Goal: Information Seeking & Learning: Learn about a topic

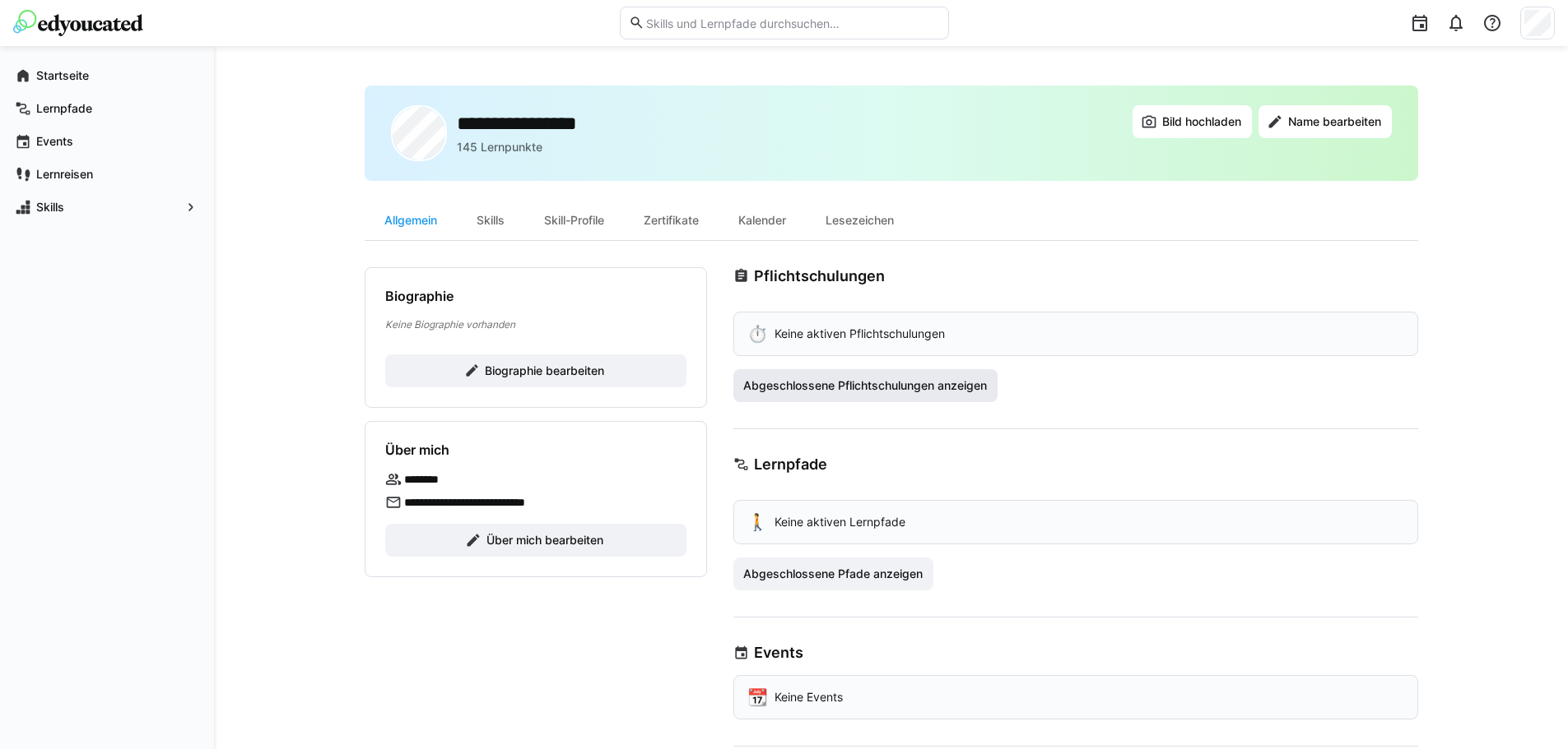
click at [864, 393] on span "Abgeschlossene Pflichtschulungen anzeigen" at bounding box center [865, 385] width 249 height 16
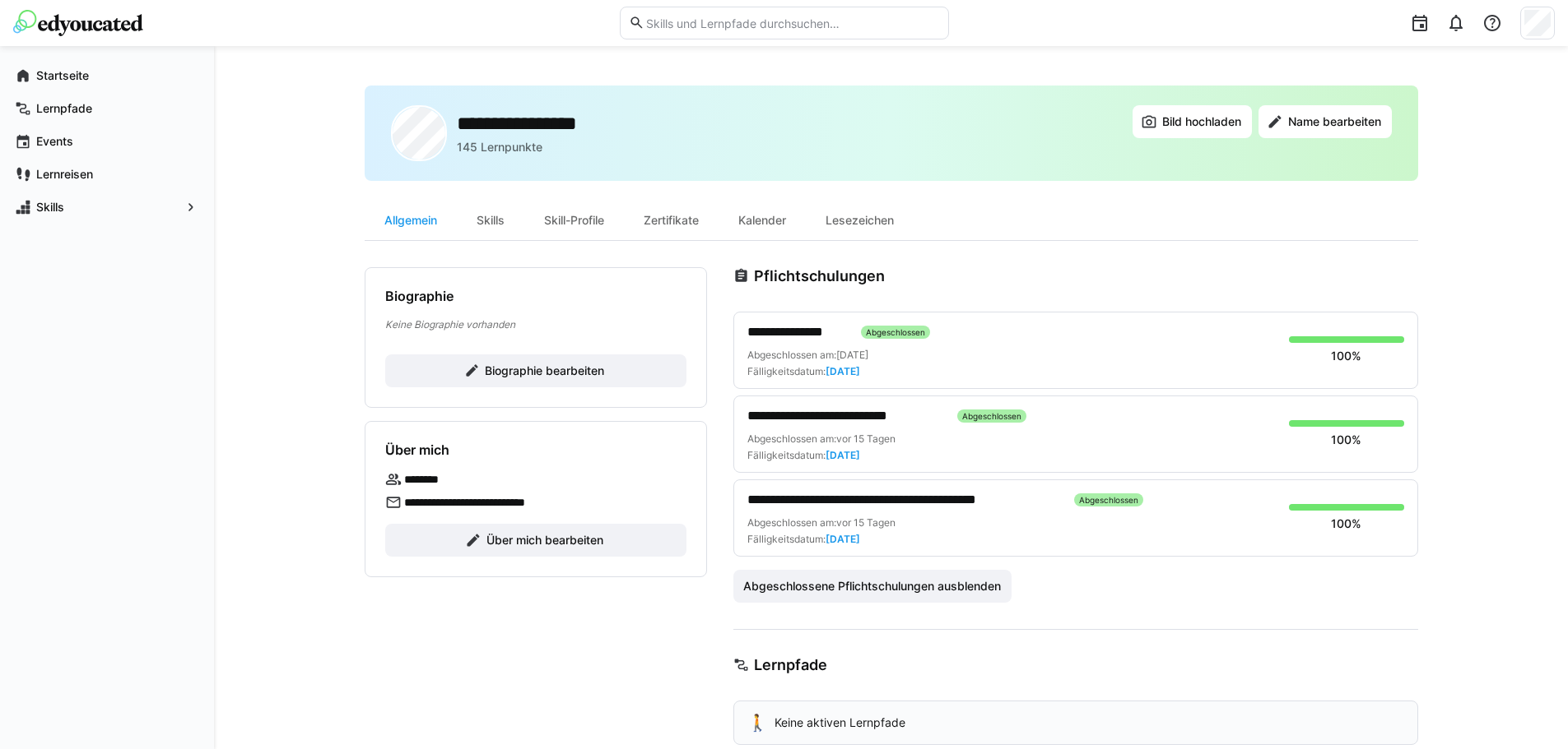
drag, startPoint x: 864, startPoint y: 387, endPoint x: 813, endPoint y: 321, distance: 83.4
click at [813, 321] on div "**********" at bounding box center [1075, 350] width 685 height 78
click at [862, 596] on span "Abgeschlossene Pflichtschulungen ausblenden" at bounding box center [872, 587] width 279 height 33
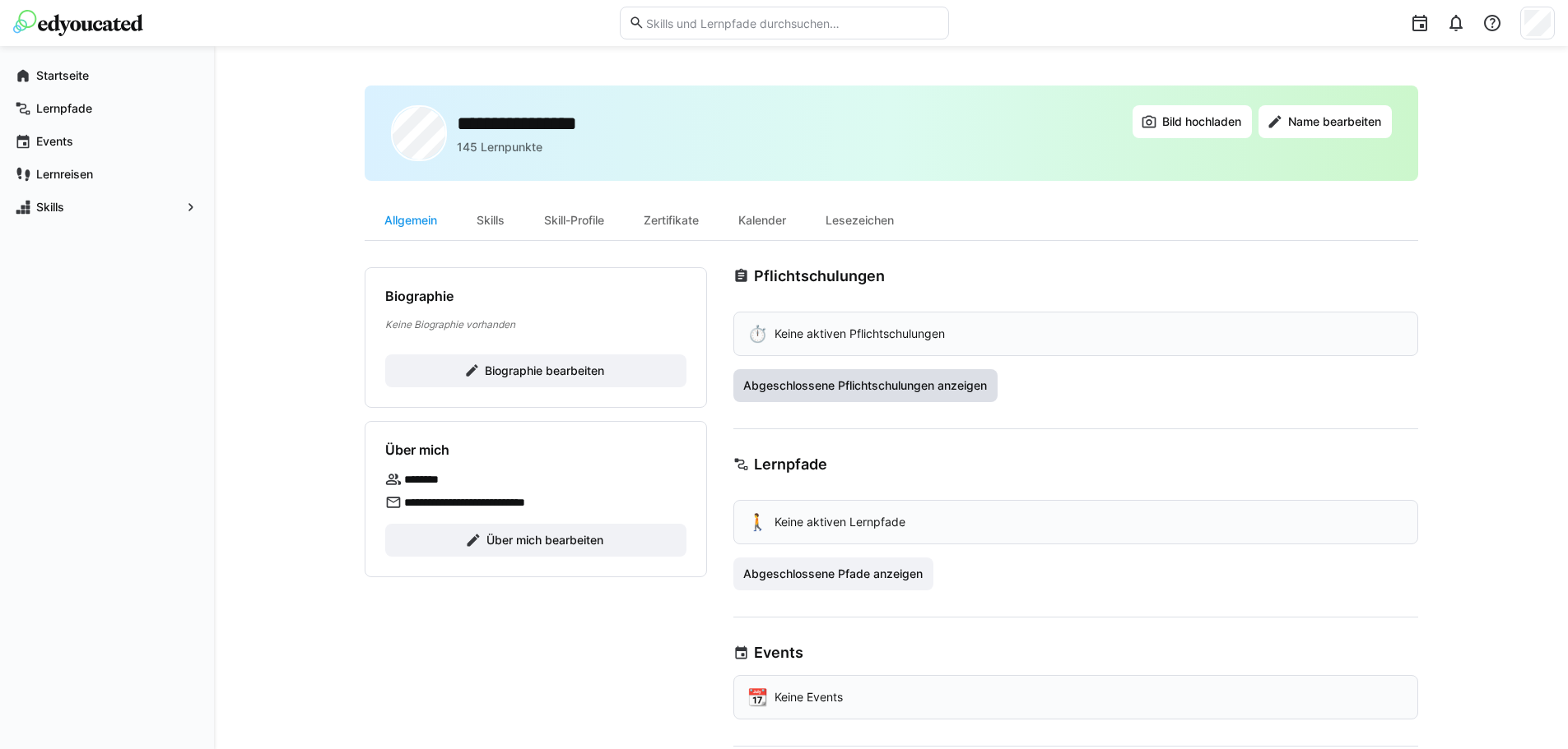
click at [850, 381] on span "Abgeschlossene Pflichtschulungen anzeigen" at bounding box center [865, 385] width 249 height 16
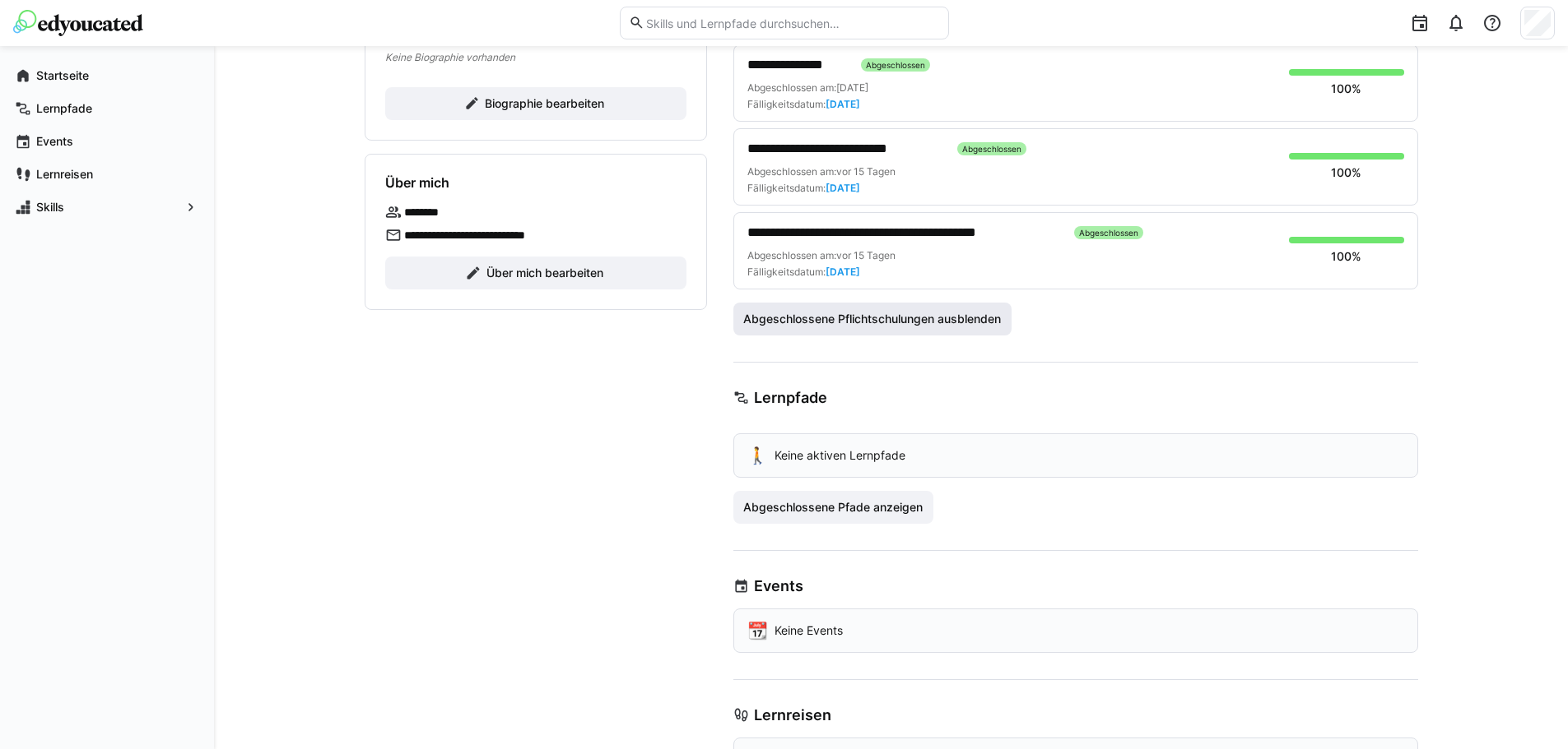
scroll to position [267, 0]
click at [838, 505] on span "Abgeschlossene Pfade anzeigen" at bounding box center [833, 508] width 184 height 16
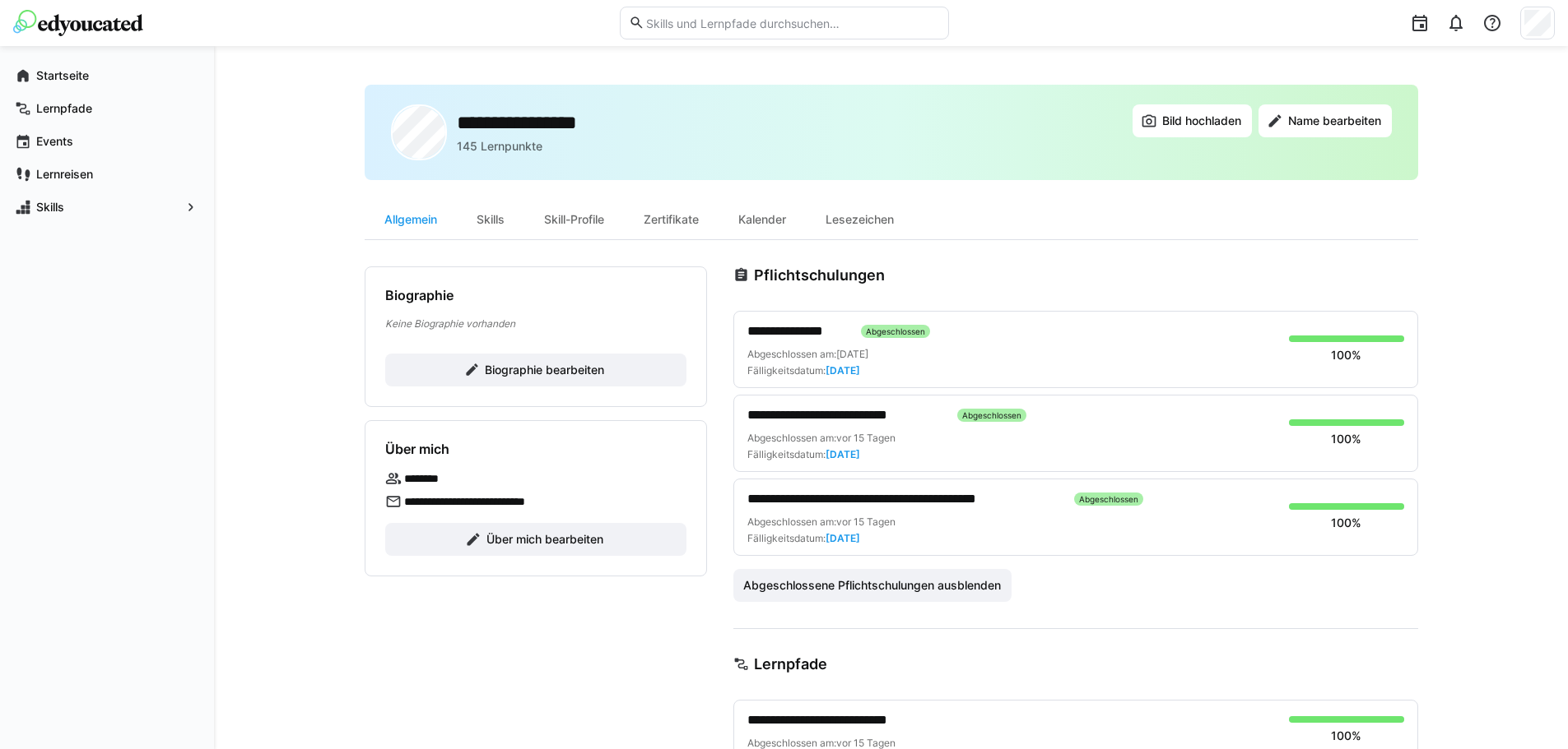
scroll to position [2, 0]
click at [677, 227] on div "Zertifikate" at bounding box center [671, 218] width 95 height 39
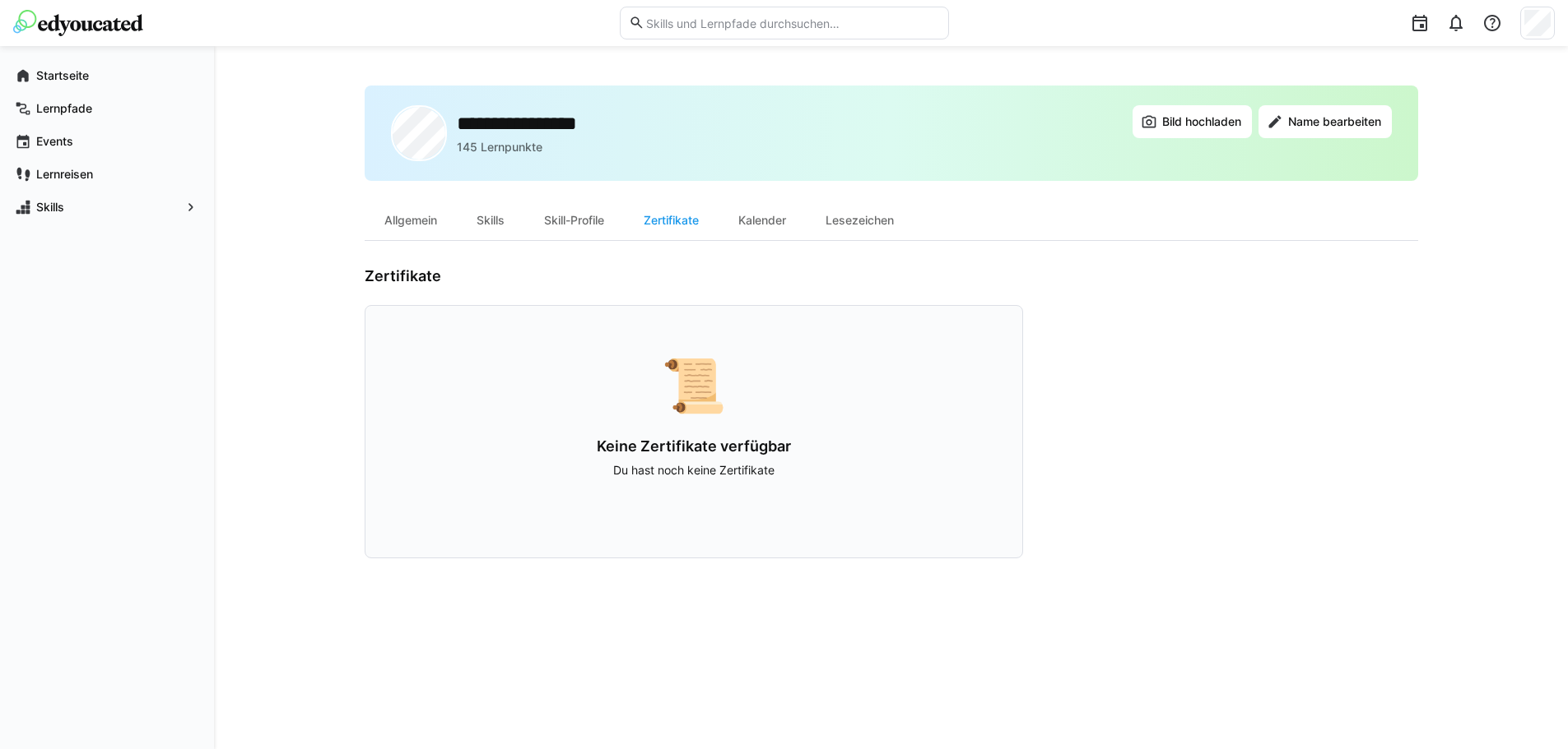
click at [702, 427] on div "📜 Keine Zertifikate verfügbar Du hast noch keine Zertifikate" at bounding box center [693, 432] width 658 height 254
click at [701, 375] on div "📜" at bounding box center [694, 384] width 551 height 53
click at [777, 220] on div "Kalender" at bounding box center [762, 220] width 87 height 39
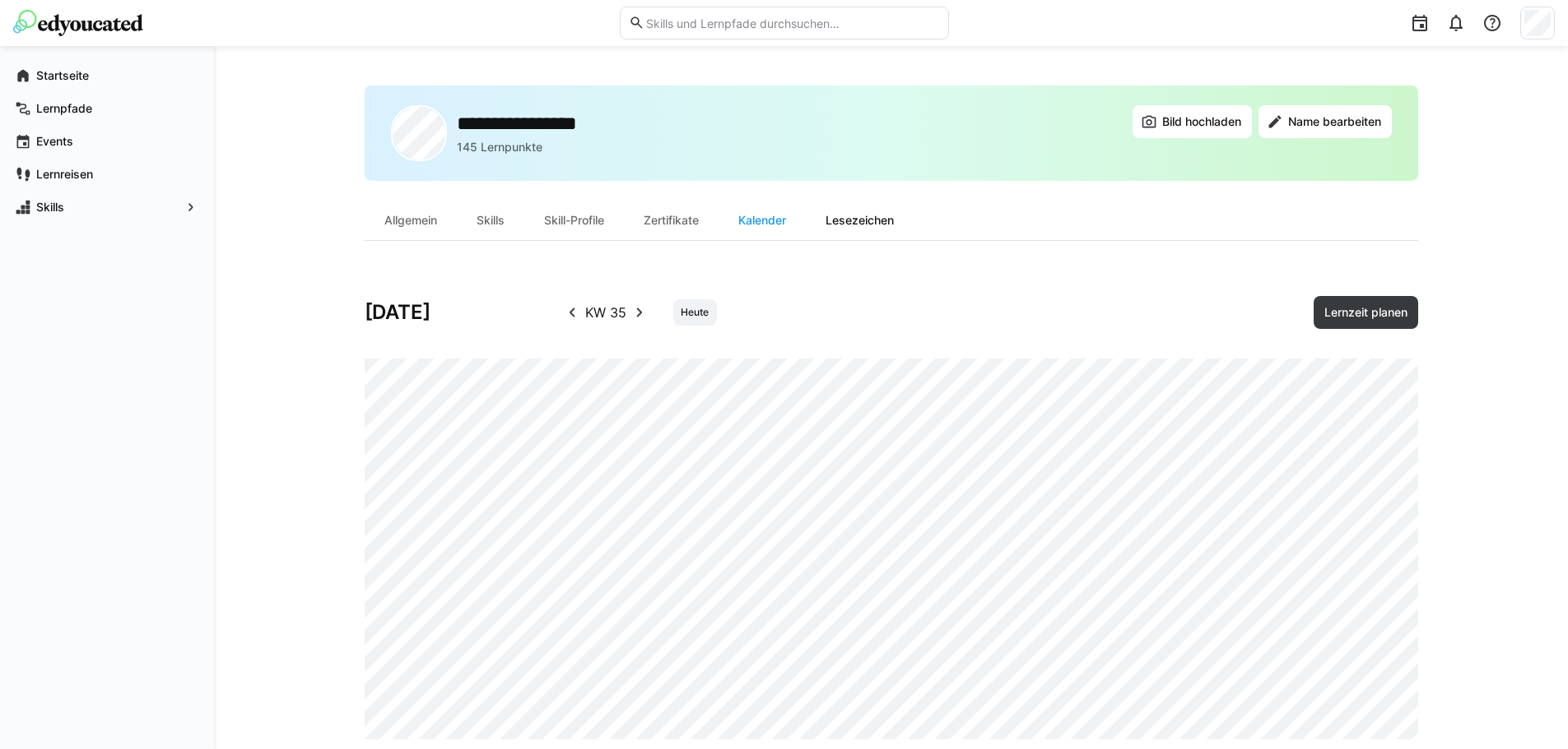
click at [893, 228] on div "Lesezeichen" at bounding box center [860, 220] width 108 height 39
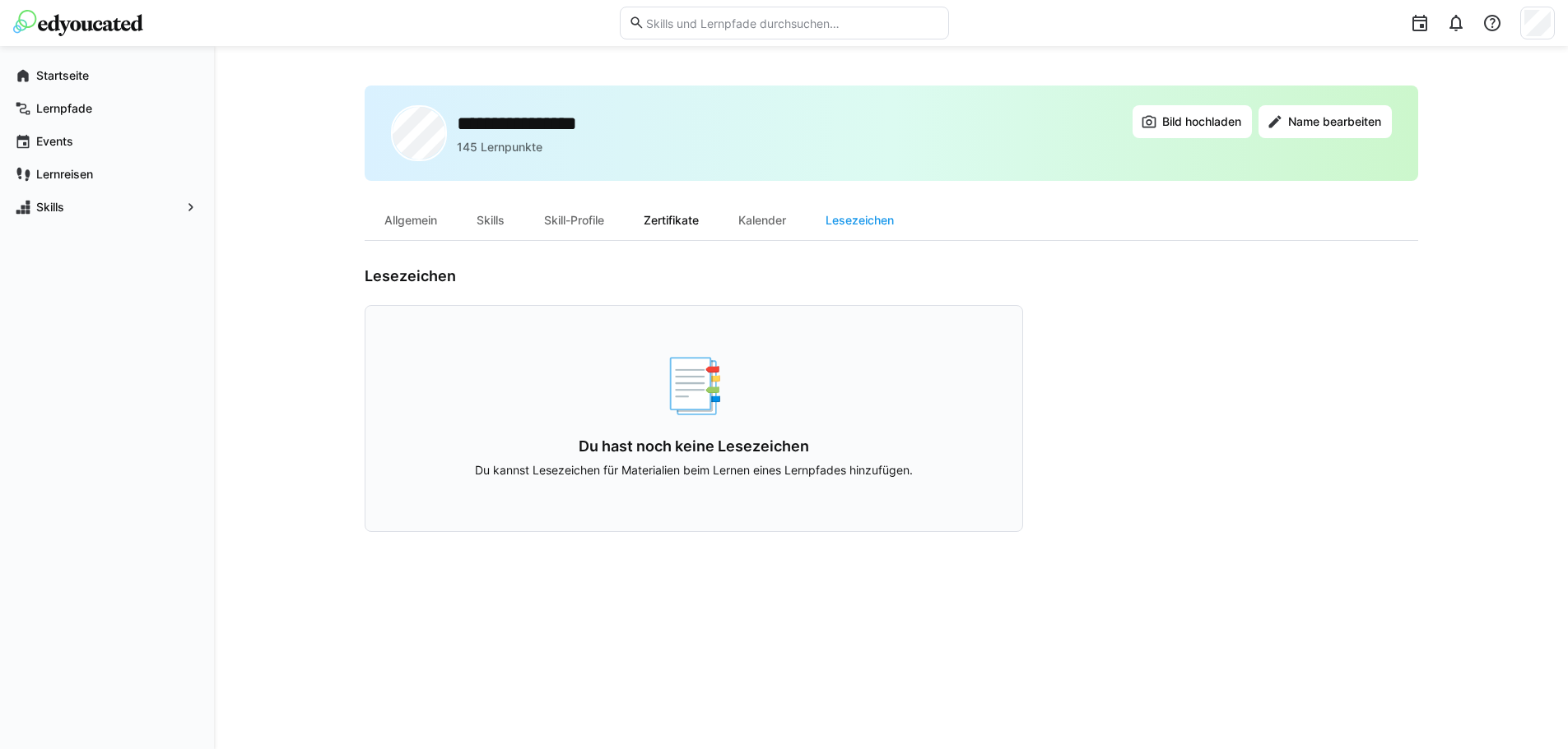
click at [659, 220] on div "Zertifikate" at bounding box center [671, 220] width 95 height 39
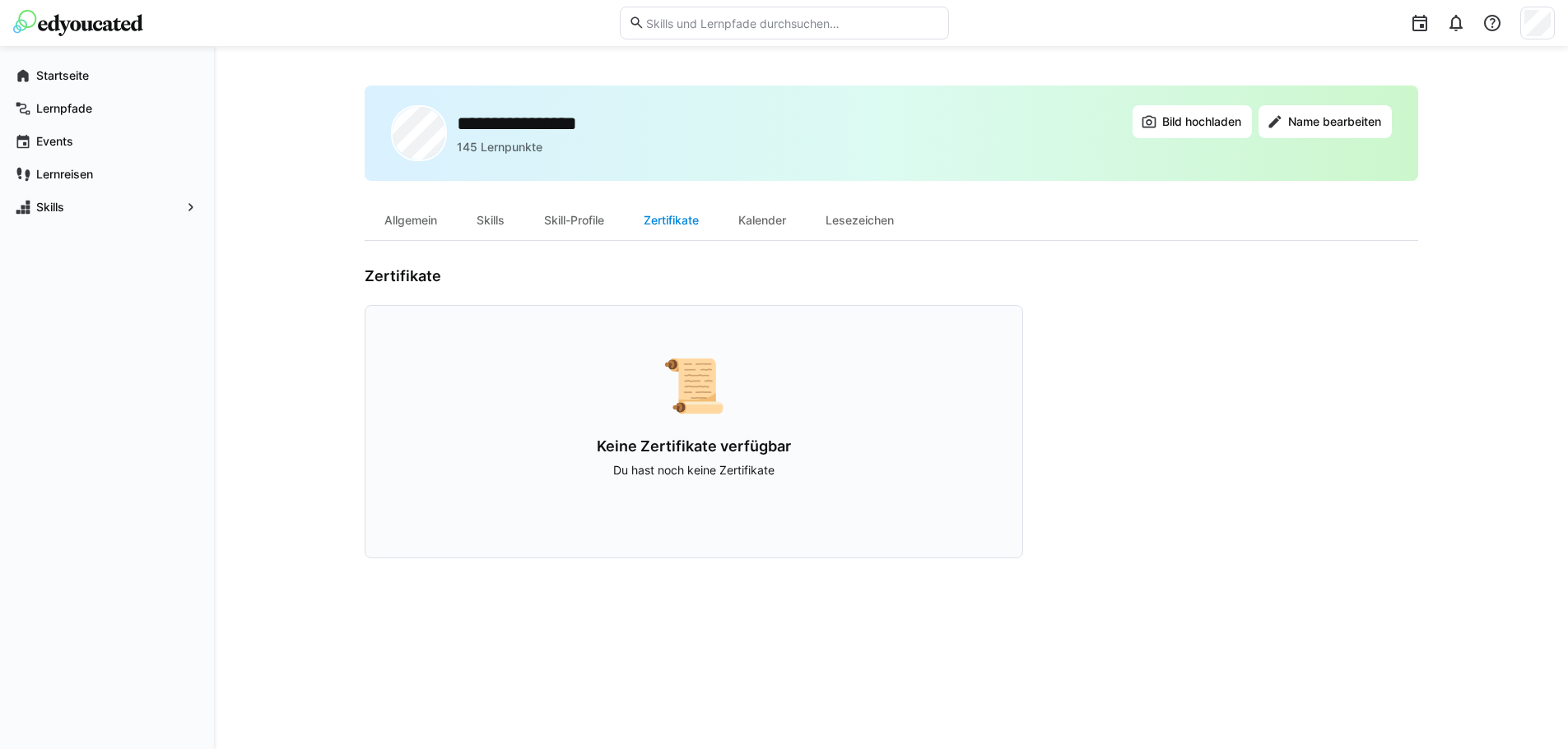
click at [638, 215] on div "Zertifikate" at bounding box center [671, 220] width 95 height 39
click at [594, 222] on div "Skill-Profile" at bounding box center [575, 220] width 100 height 39
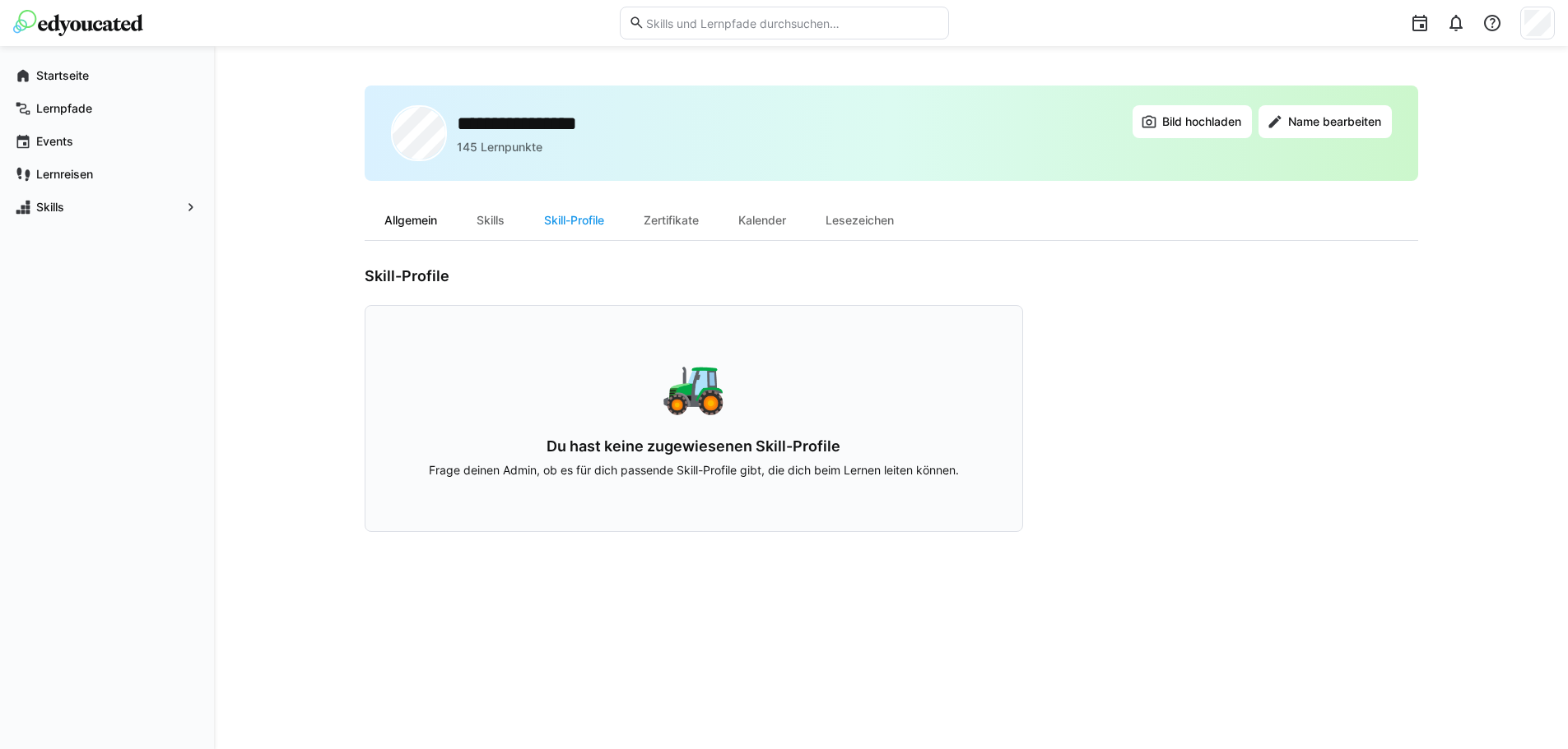
click at [433, 215] on div "Allgemein" at bounding box center [410, 220] width 92 height 39
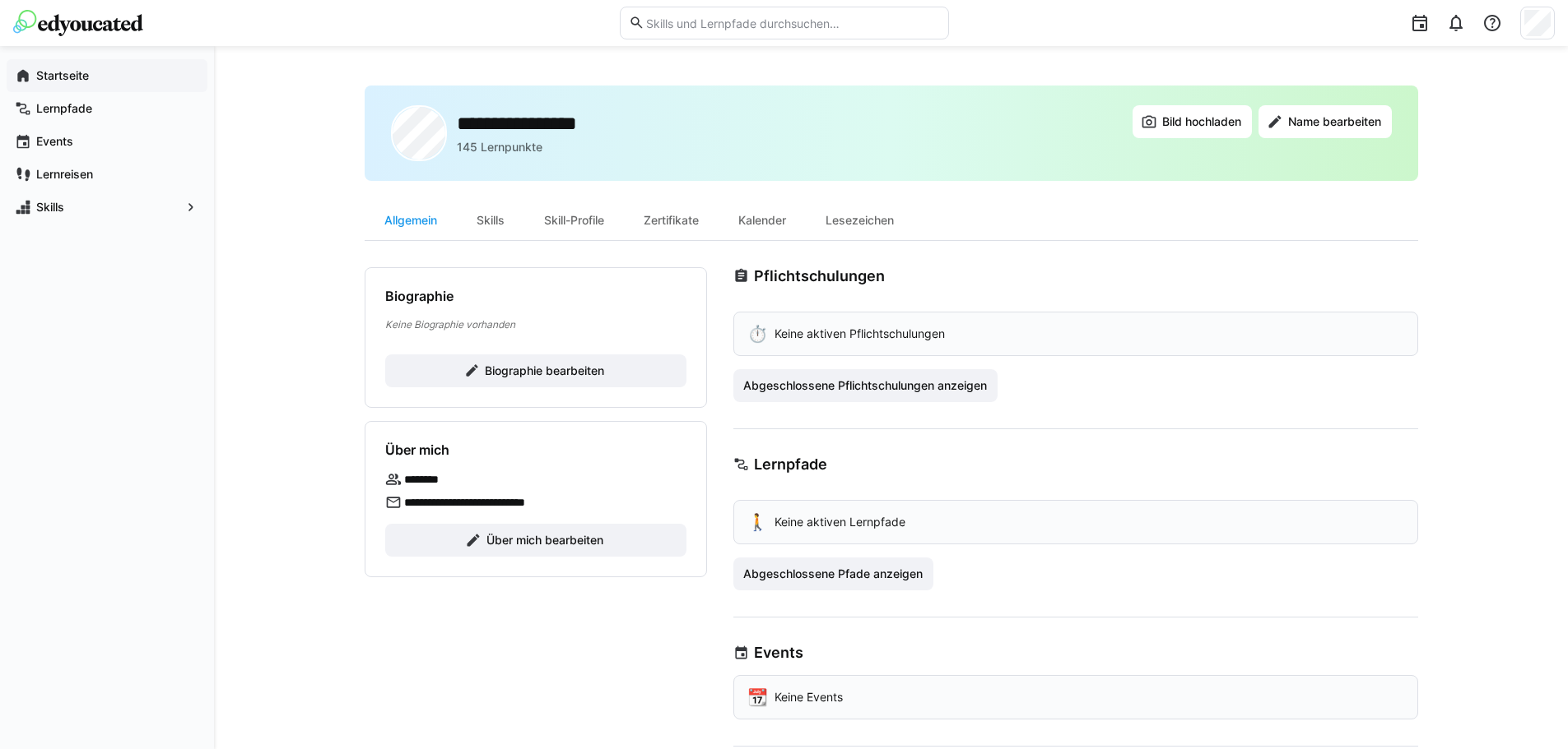
click at [78, 85] on div "Startseite" at bounding box center [107, 76] width 201 height 33
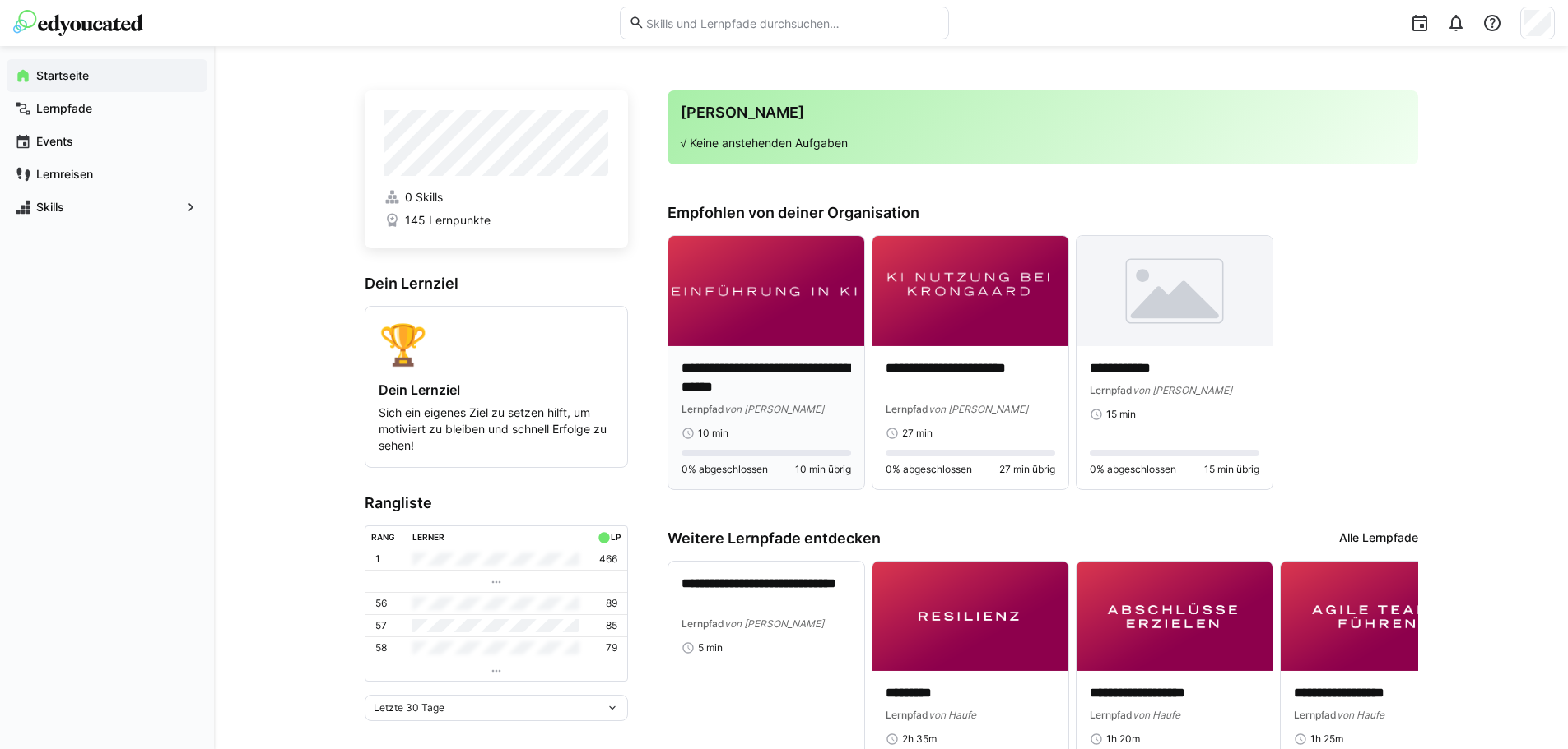
scroll to position [2, 0]
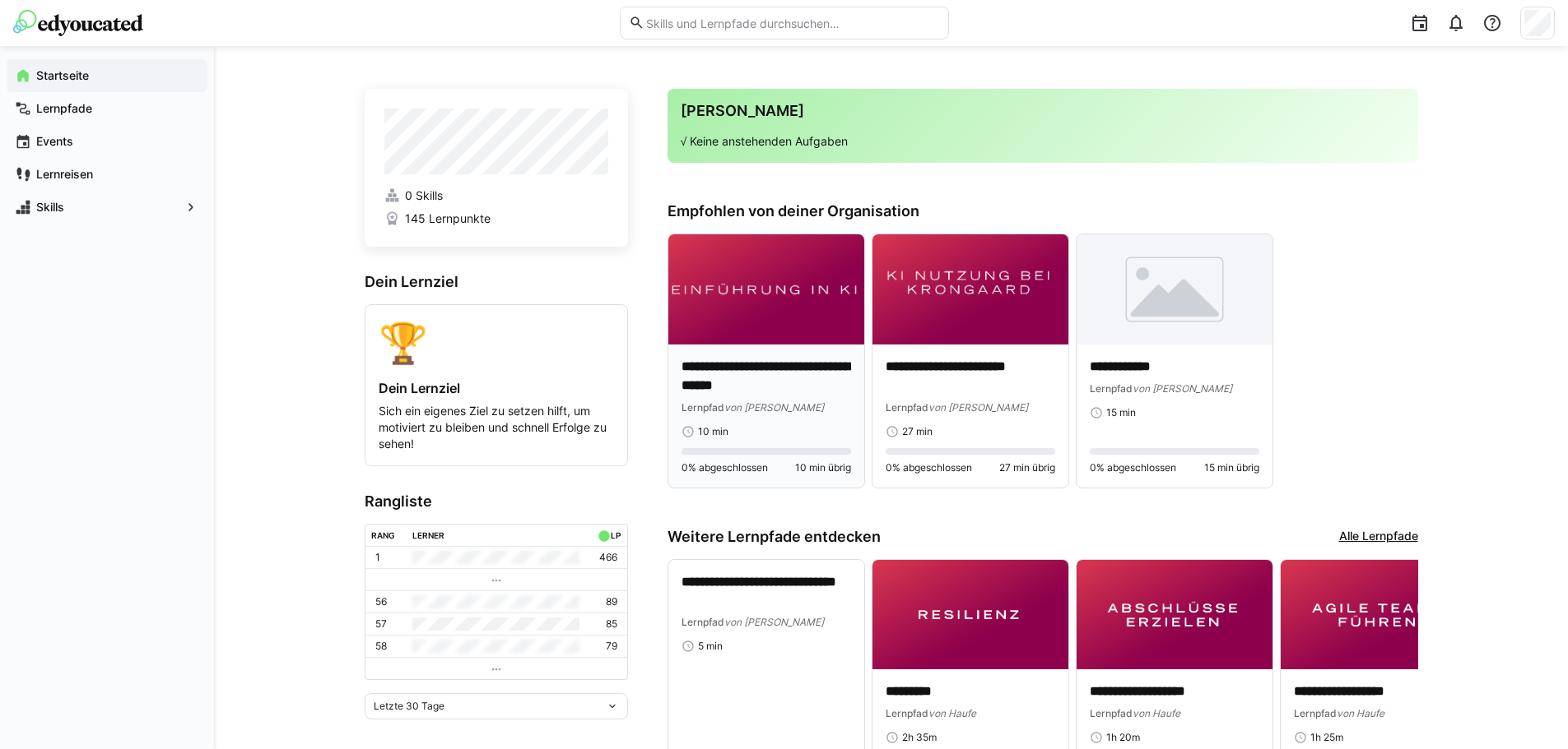
click at [808, 324] on img at bounding box center [767, 289] width 196 height 110
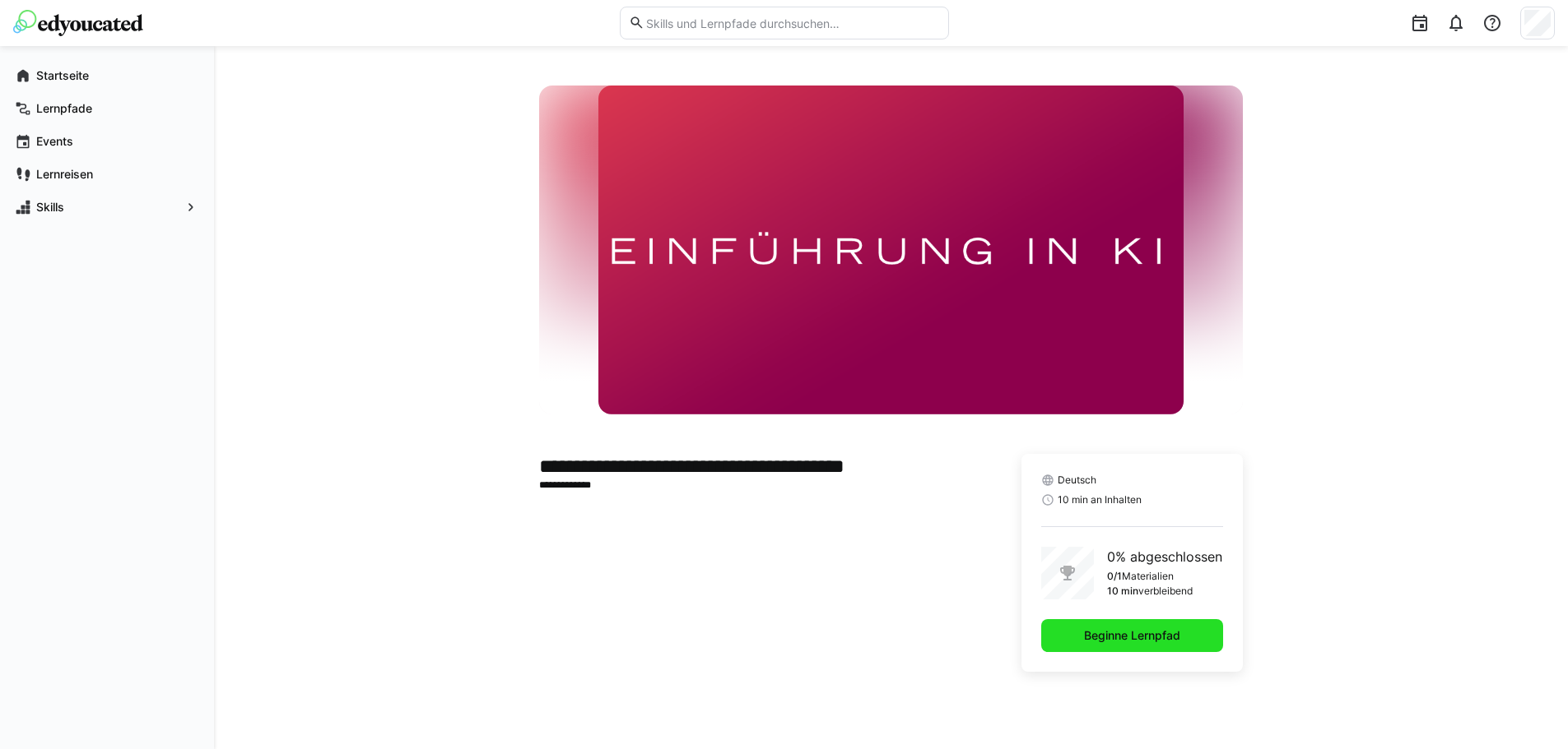
click at [1149, 637] on span "Beginne Lernpfad" at bounding box center [1132, 636] width 101 height 16
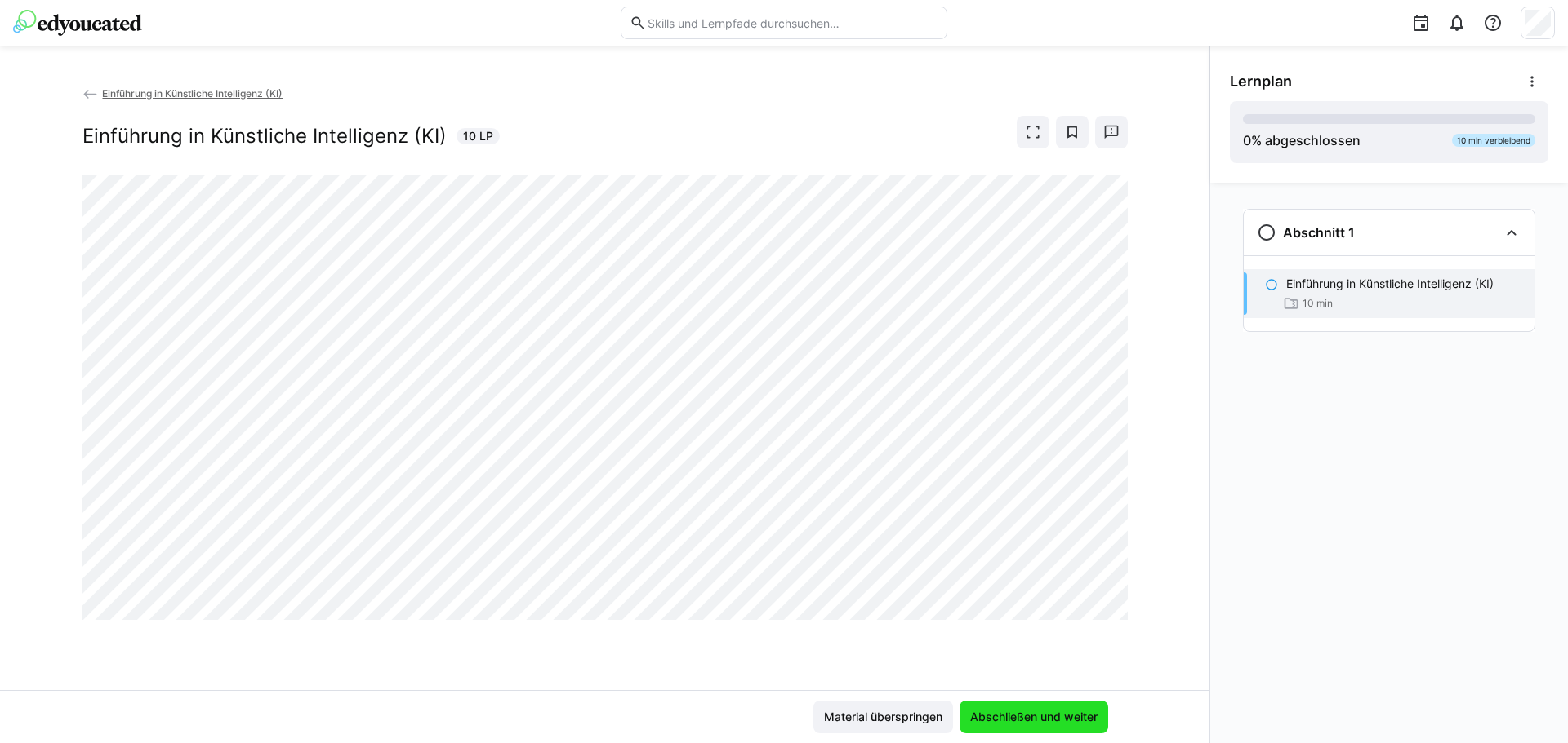
click at [1010, 732] on span "Abschließen und weiter" at bounding box center [1033, 717] width 149 height 32
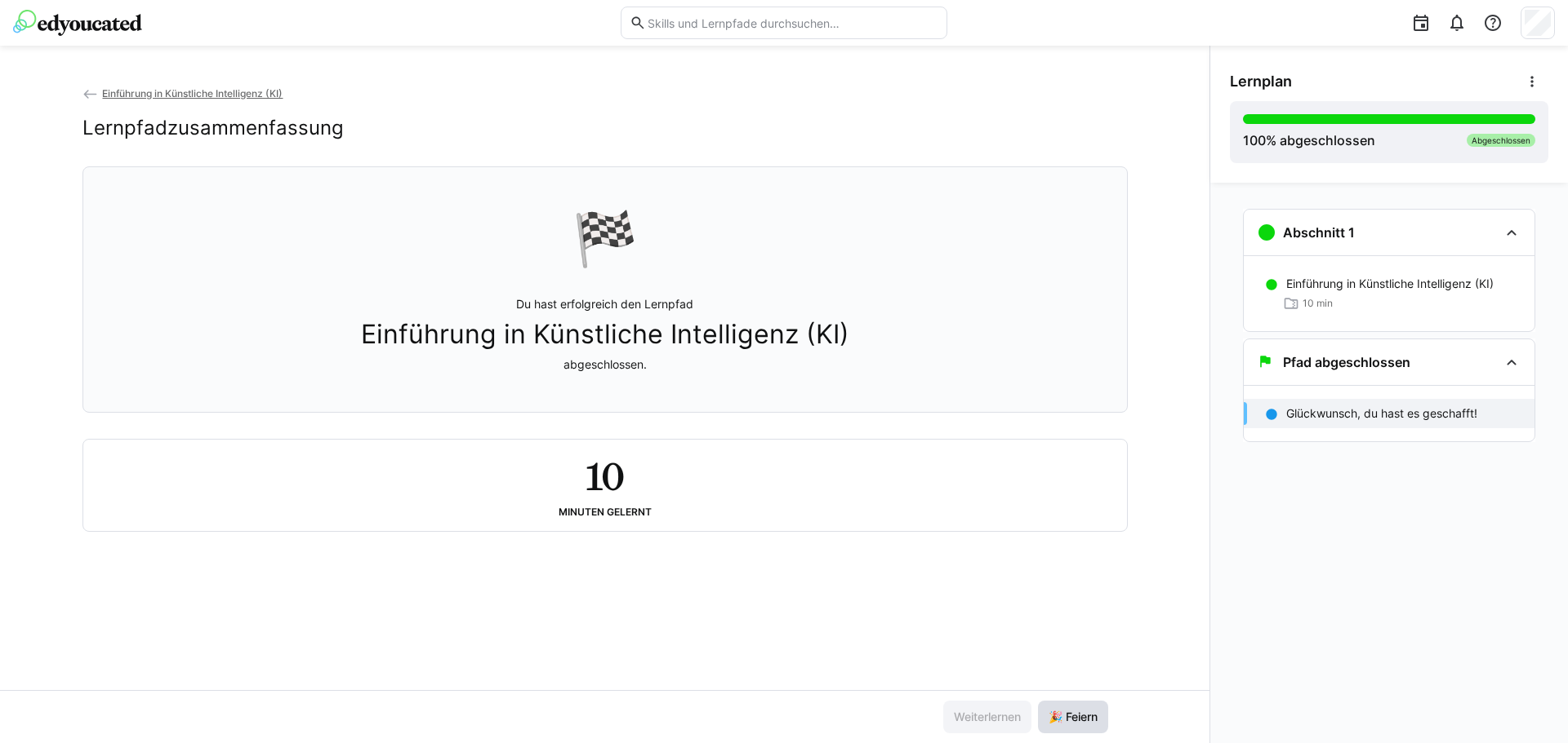
click at [1085, 713] on span "🎉 Feiern" at bounding box center [1072, 716] width 54 height 16
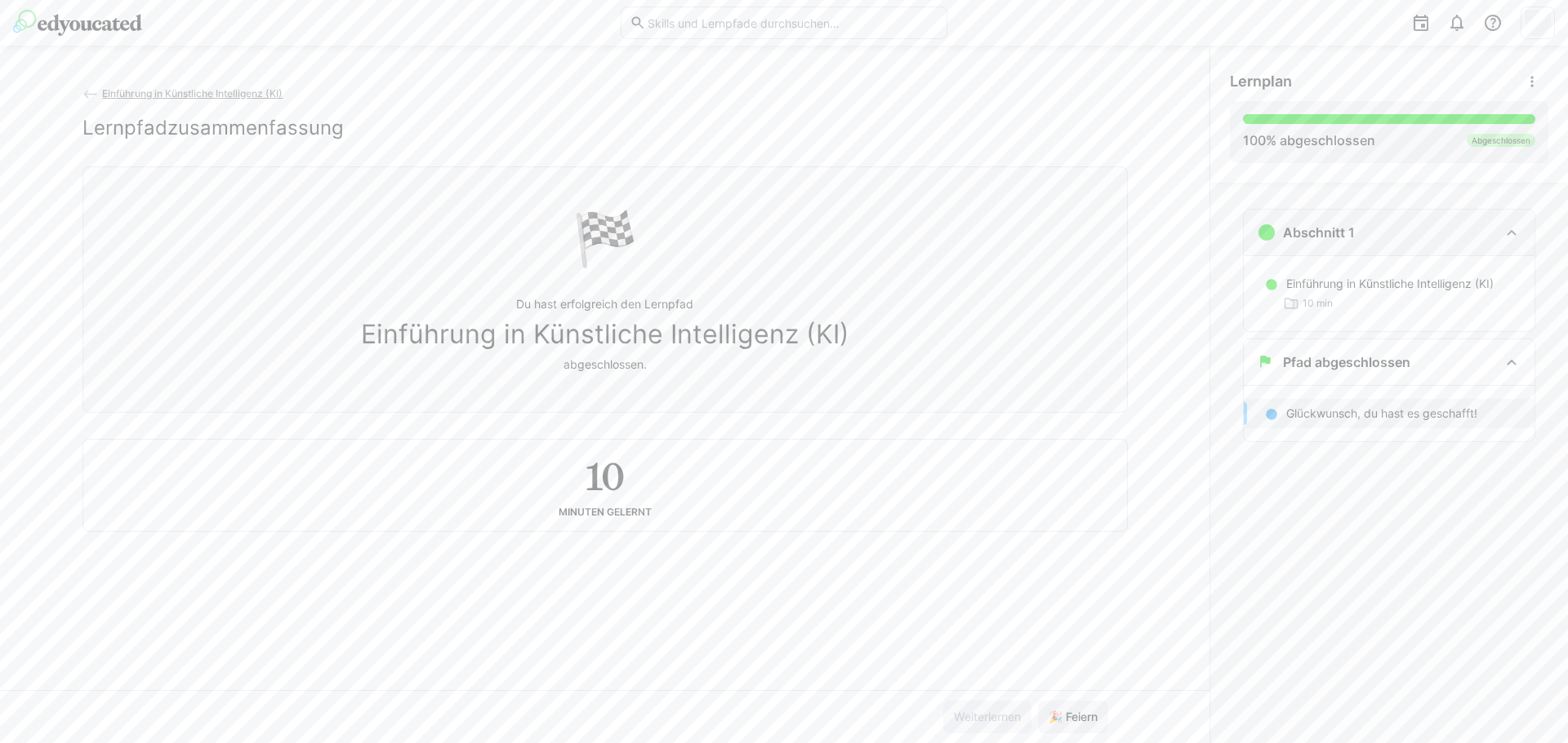
click at [1508, 242] on eds-icon at bounding box center [1511, 232] width 20 height 20
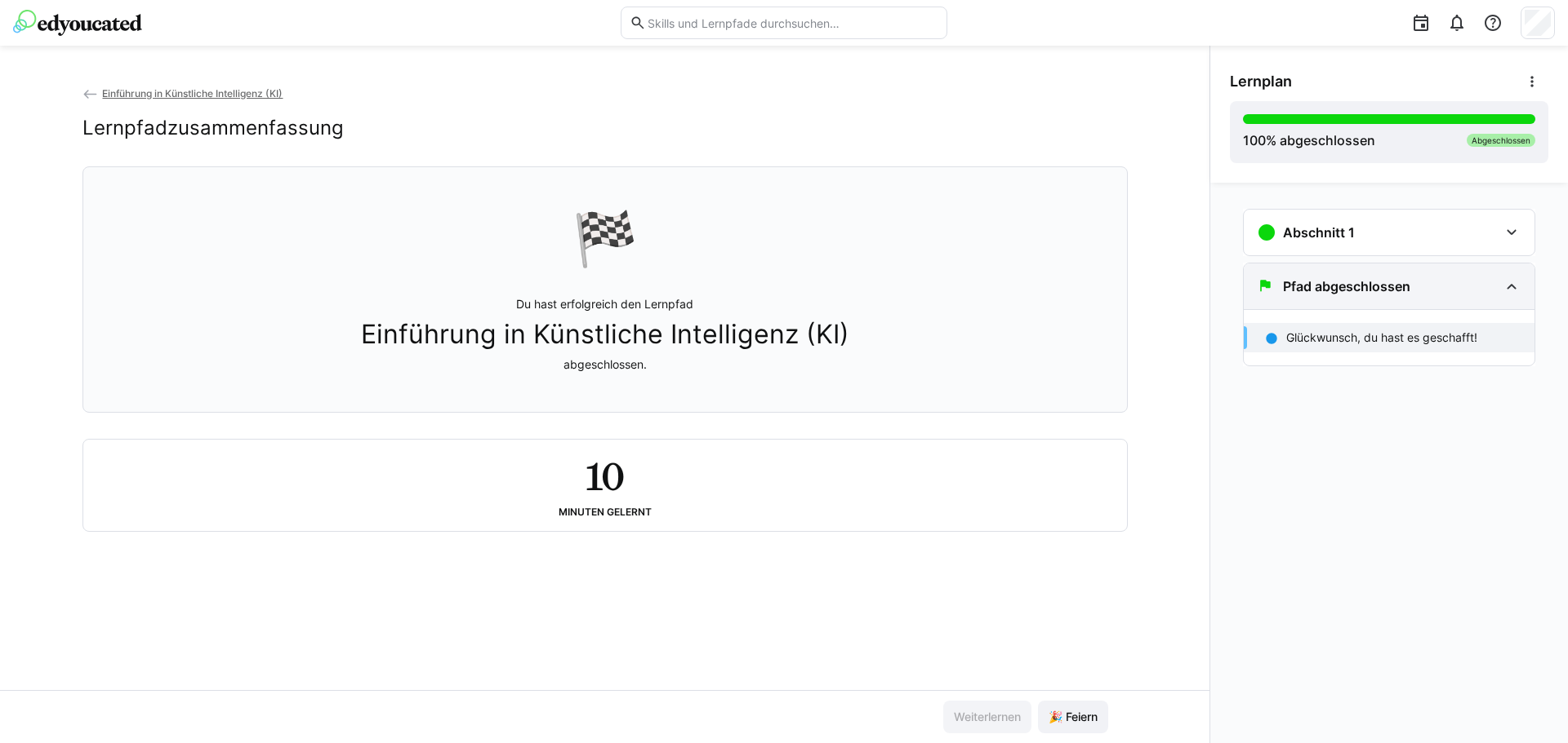
click at [1522, 291] on div "Pfad abgeschlossen" at bounding box center [1389, 287] width 291 height 46
click at [1507, 128] on div "100 % abgeschlossen Abgeschlossen" at bounding box center [1389, 132] width 293 height 36
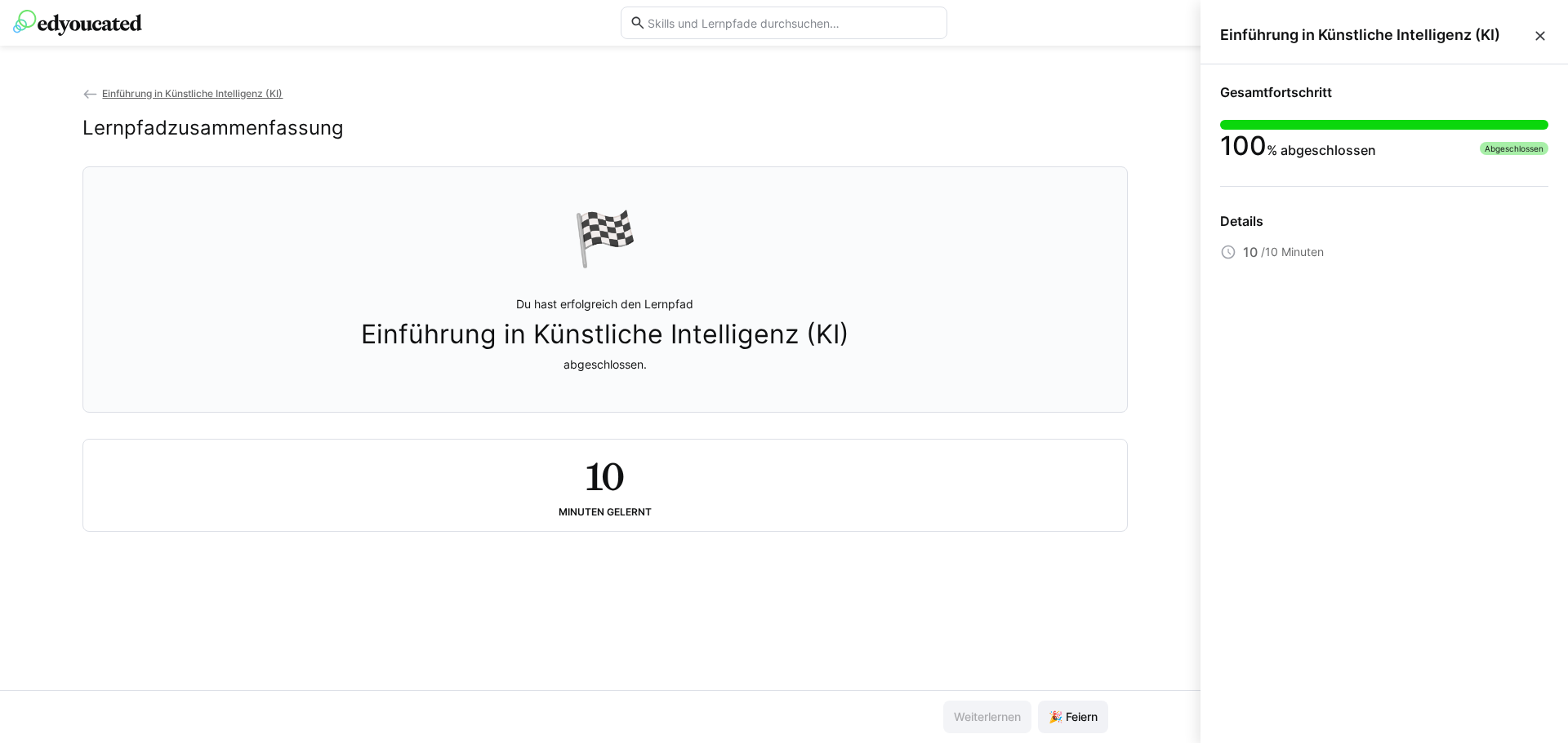
click at [1193, 430] on div "Einführung in Künstliche Intelligenz (KI) Lernpfadzusammenfassung 🏁 Du hast erf…" at bounding box center [604, 388] width 1210 height 606
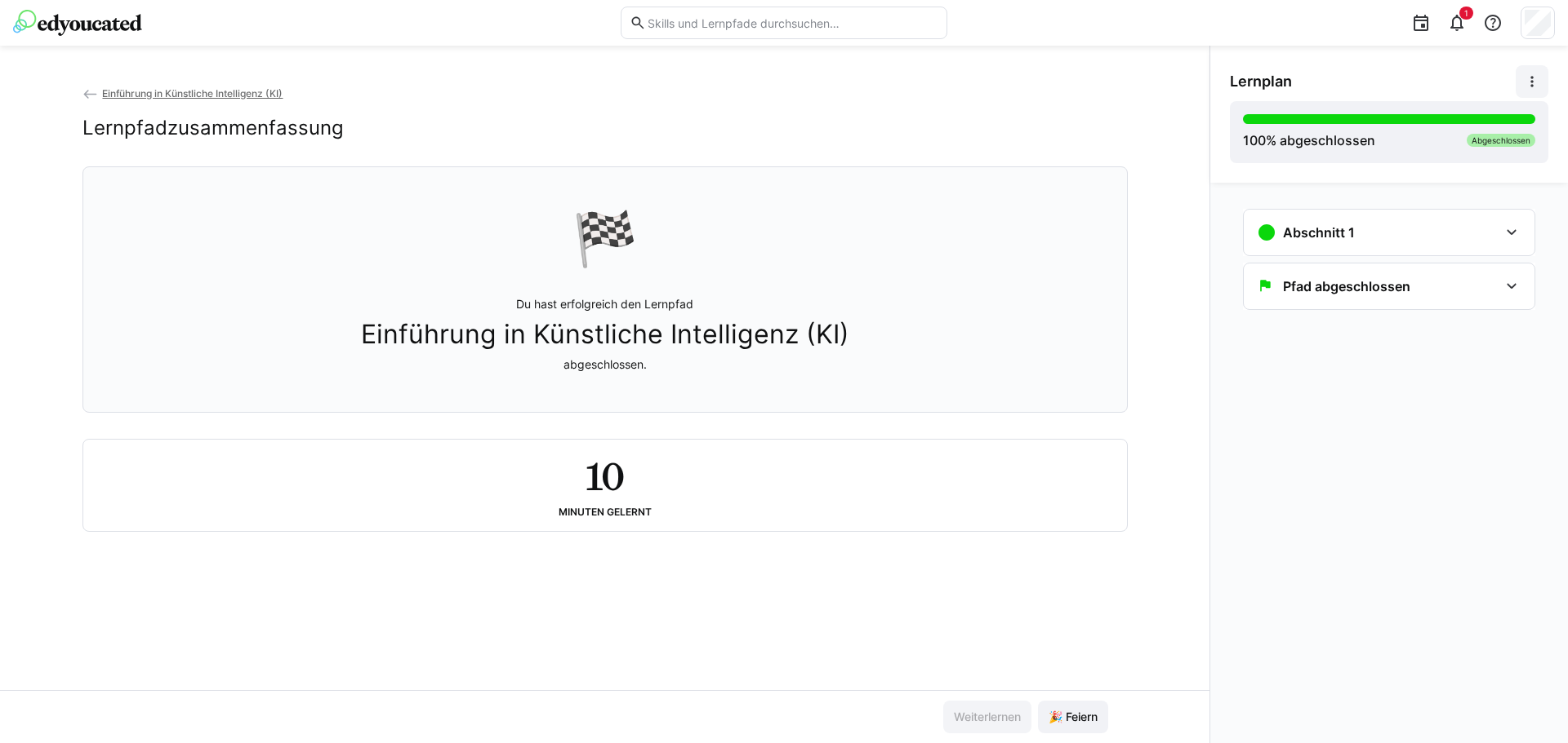
click at [1531, 77] on eds-icon at bounding box center [1531, 81] width 16 height 16
click at [1460, 20] on eds-icon at bounding box center [1456, 23] width 20 height 20
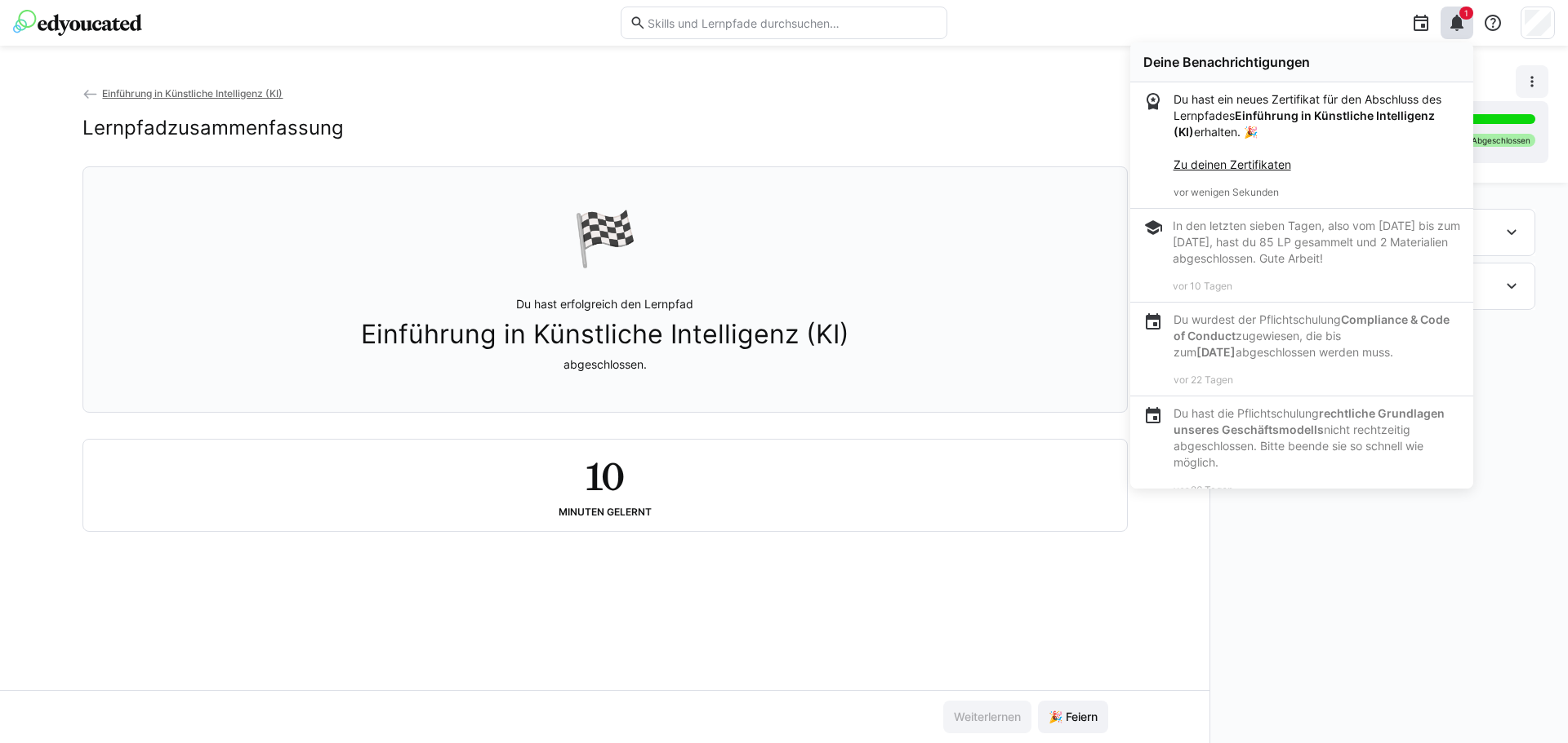
click at [1270, 165] on link "Zu deinen Zertifikaten" at bounding box center [1232, 164] width 117 height 14
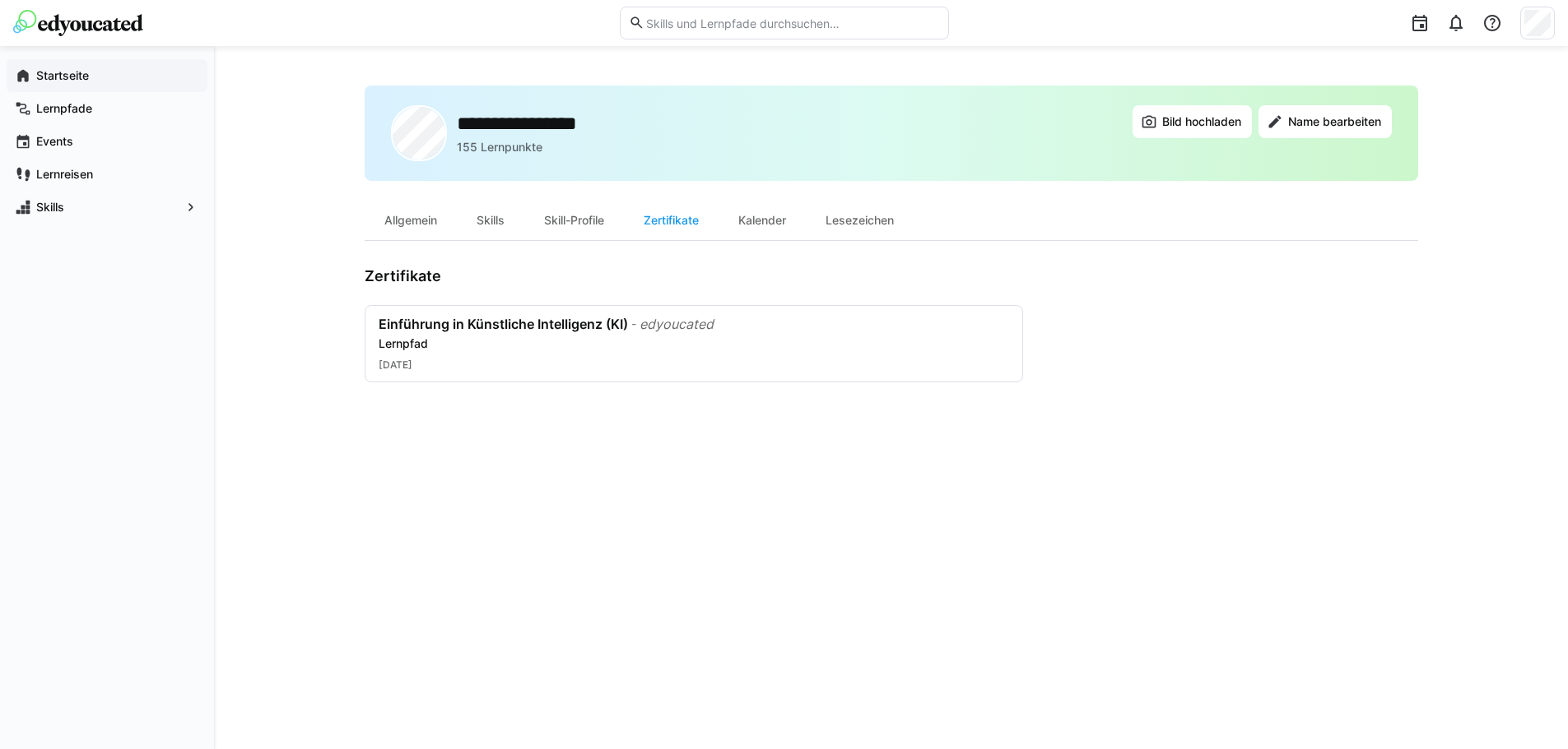
click at [0, 0] on app-navigation-label "Startseite" at bounding box center [0, 0] width 0 height 0
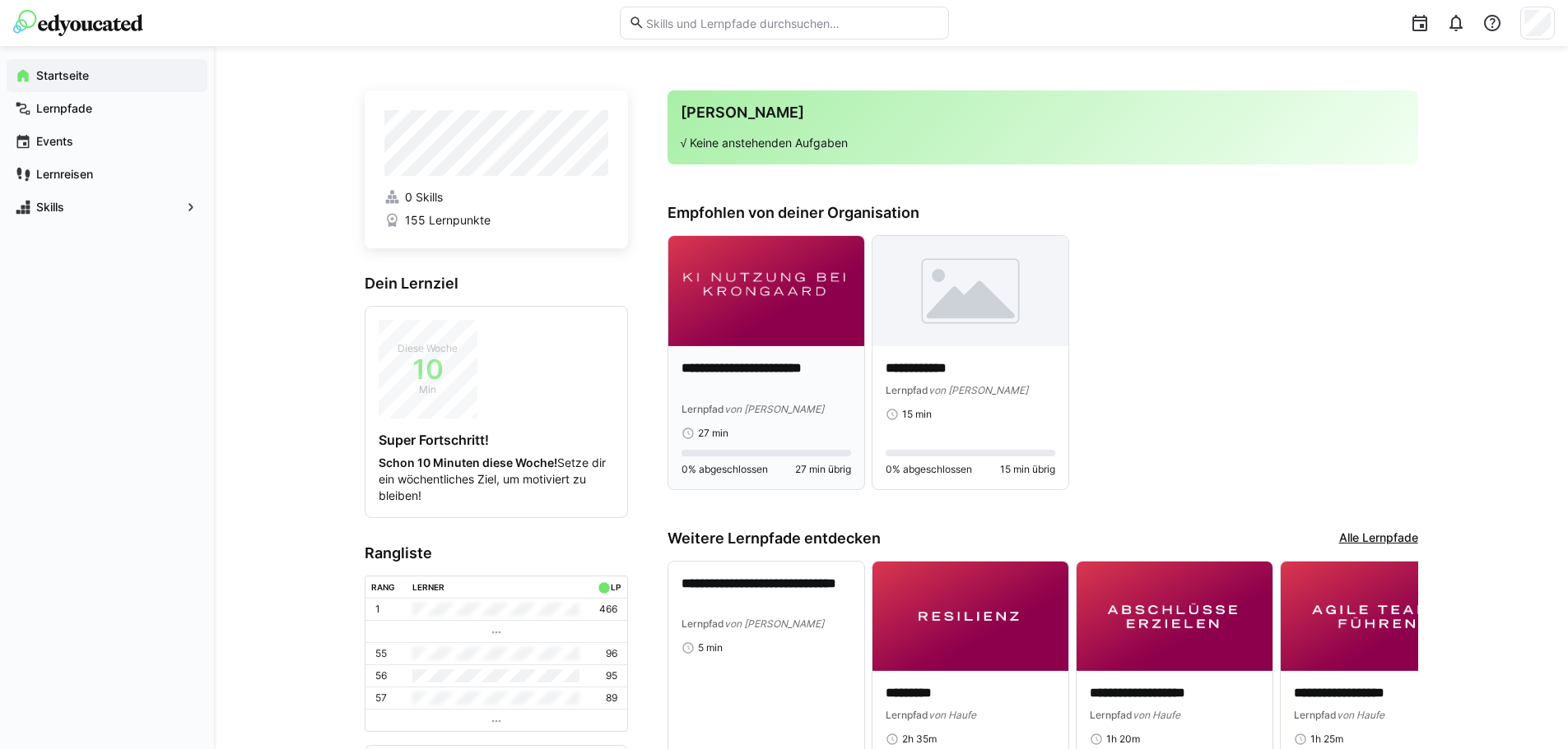
click at [809, 309] on img at bounding box center [767, 291] width 196 height 110
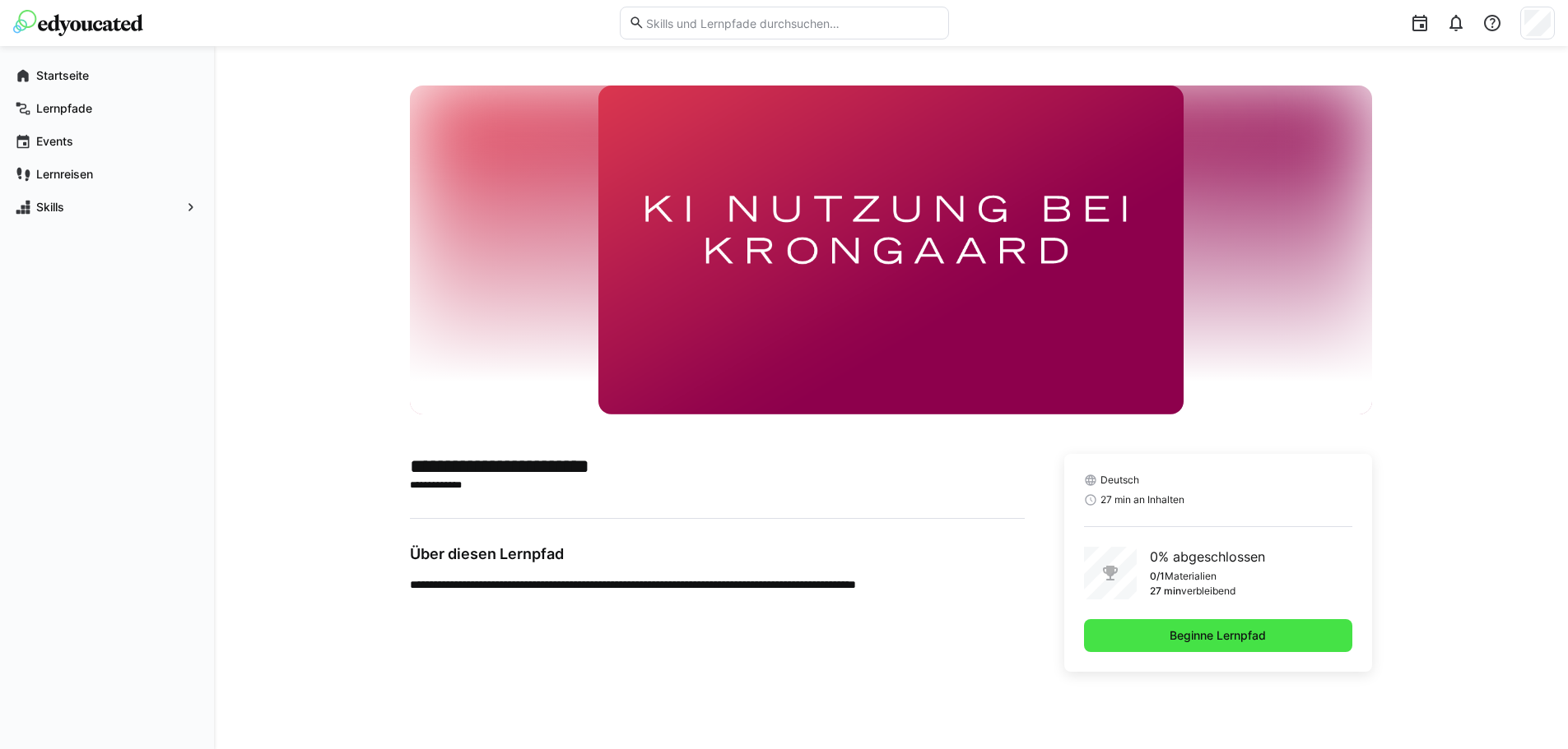
click at [1225, 634] on span "Beginne Lernpfad" at bounding box center [1217, 636] width 101 height 16
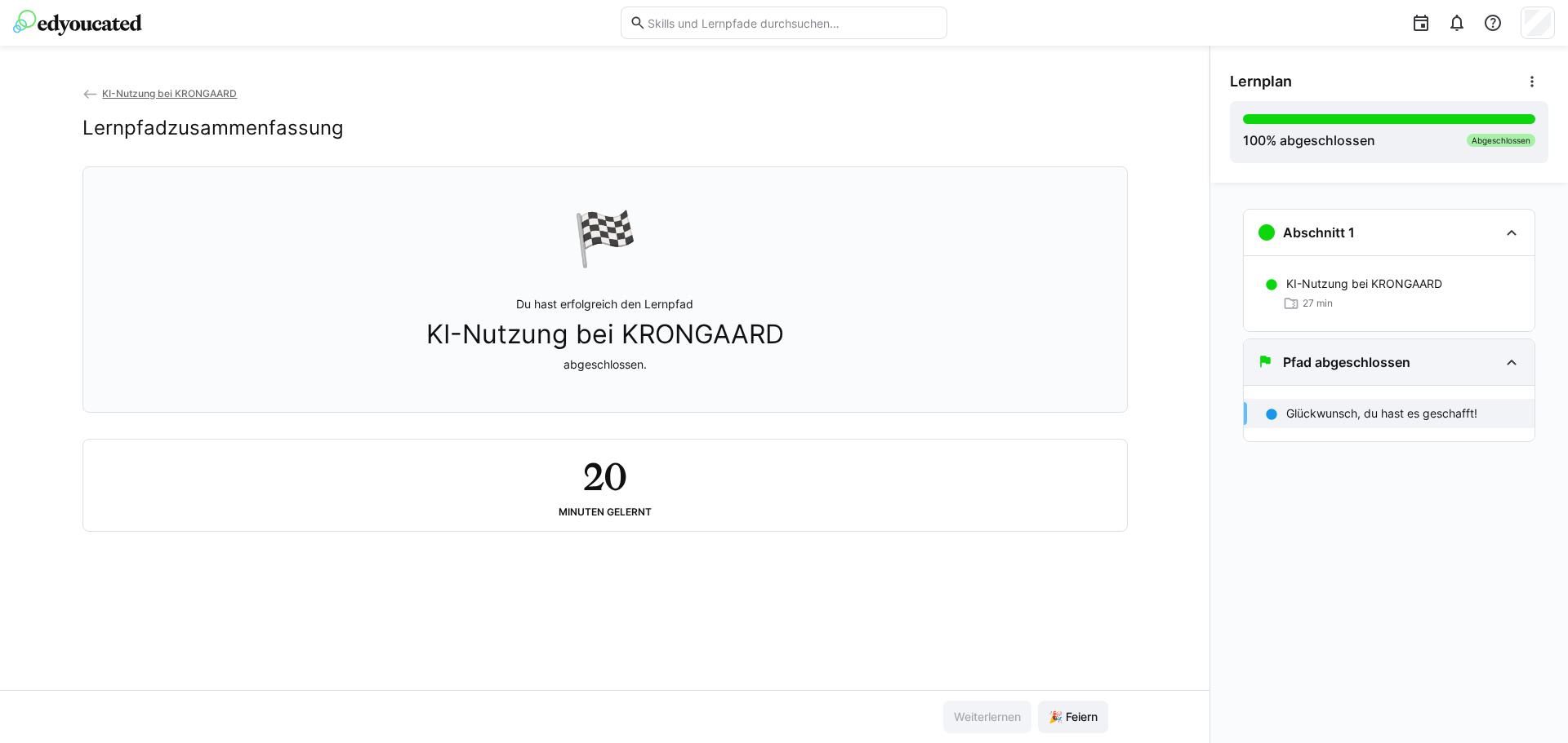
click at [1506, 367] on eds-icon at bounding box center [1511, 362] width 20 height 20
click at [1489, 131] on div "100 % abgeschlossen Abgeschlossen" at bounding box center [1389, 132] width 293 height 36
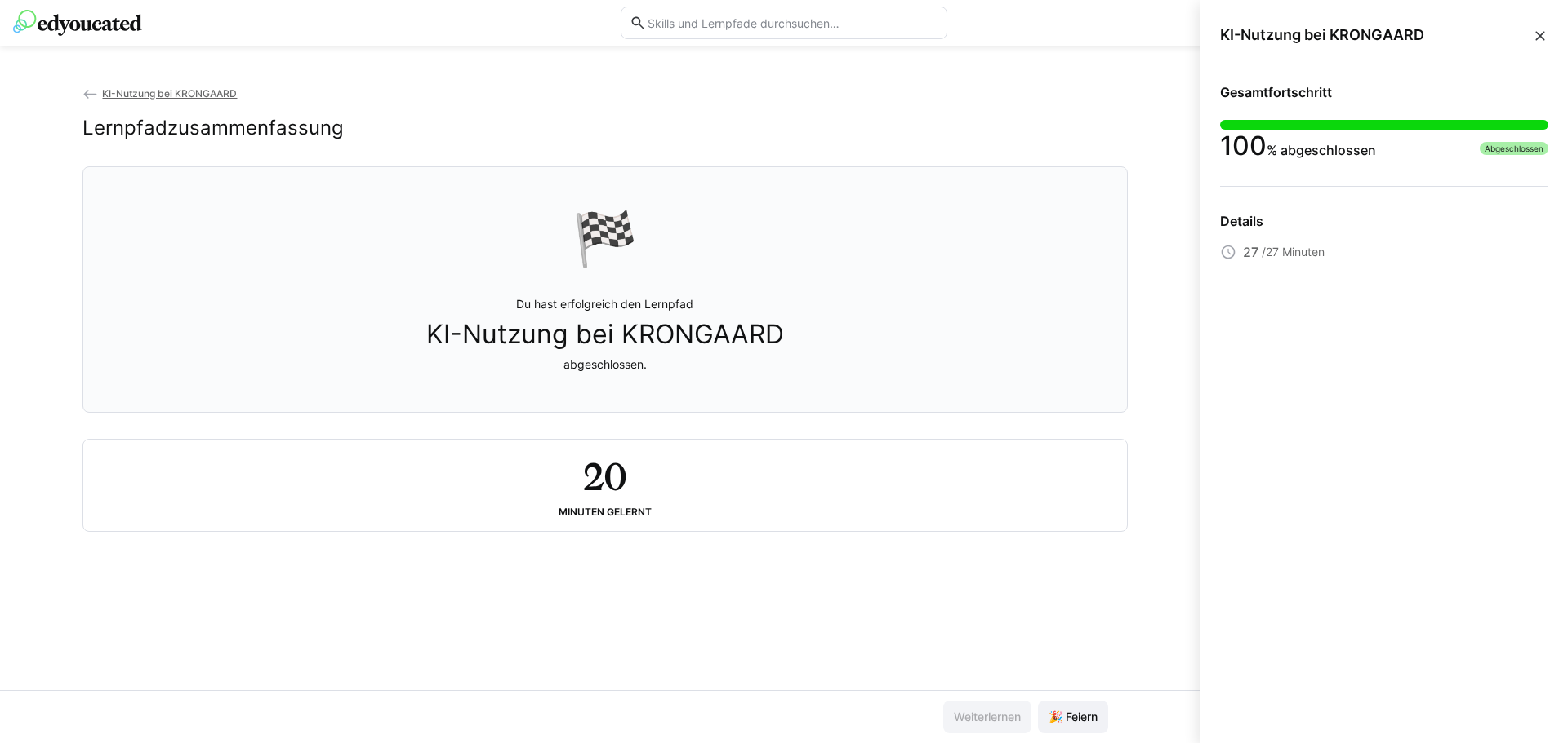
click at [1552, 35] on div "KI-Nutzung bei KRONGAARD" at bounding box center [1383, 35] width 367 height 58
click at [1540, 37] on eds-icon at bounding box center [1539, 35] width 16 height 16
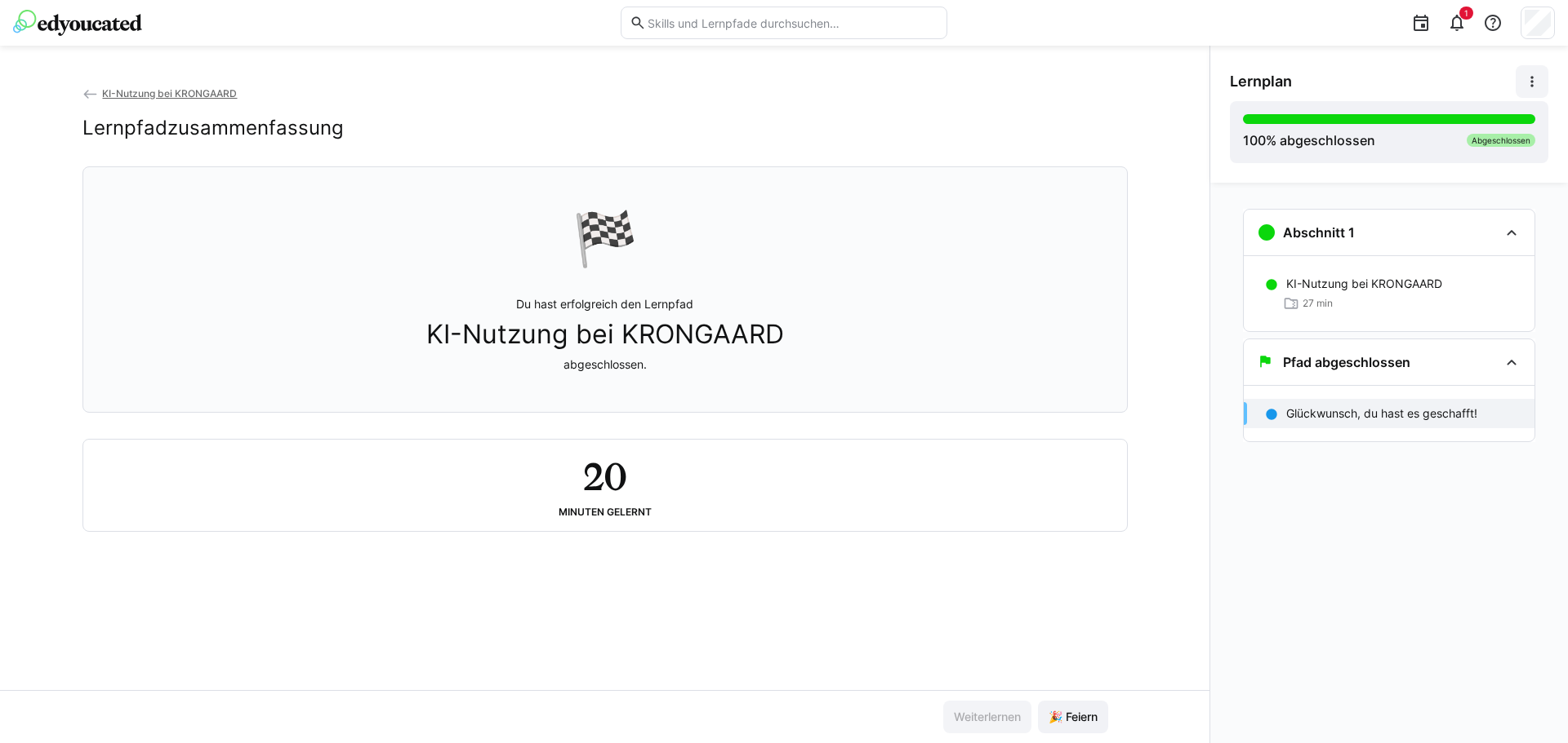
click at [1536, 89] on eds-icon at bounding box center [1531, 81] width 16 height 16
click at [1535, 90] on span at bounding box center [1532, 82] width 32 height 32
click at [1510, 237] on eds-icon at bounding box center [1511, 232] width 20 height 20
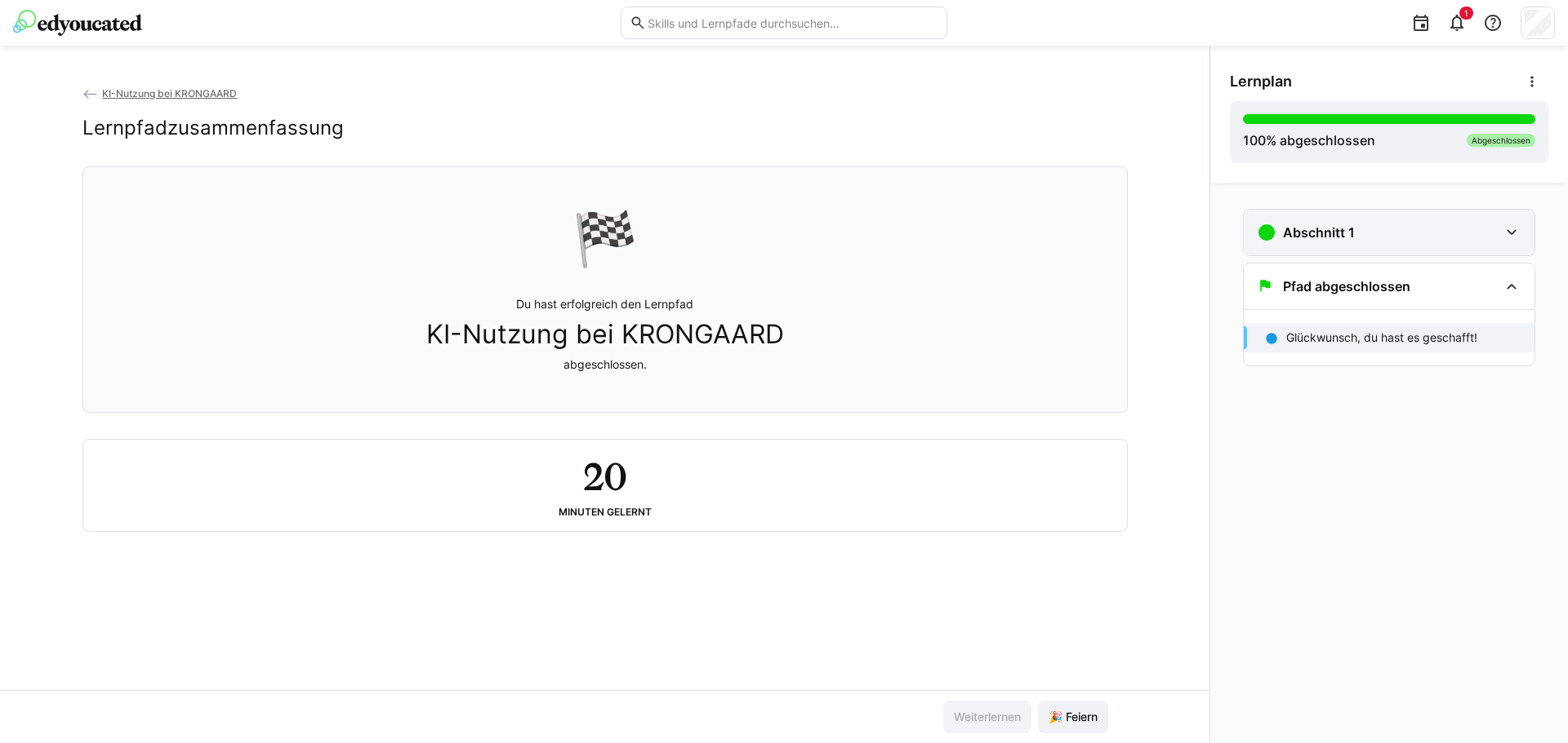
click at [1510, 237] on eds-icon at bounding box center [1511, 232] width 20 height 20
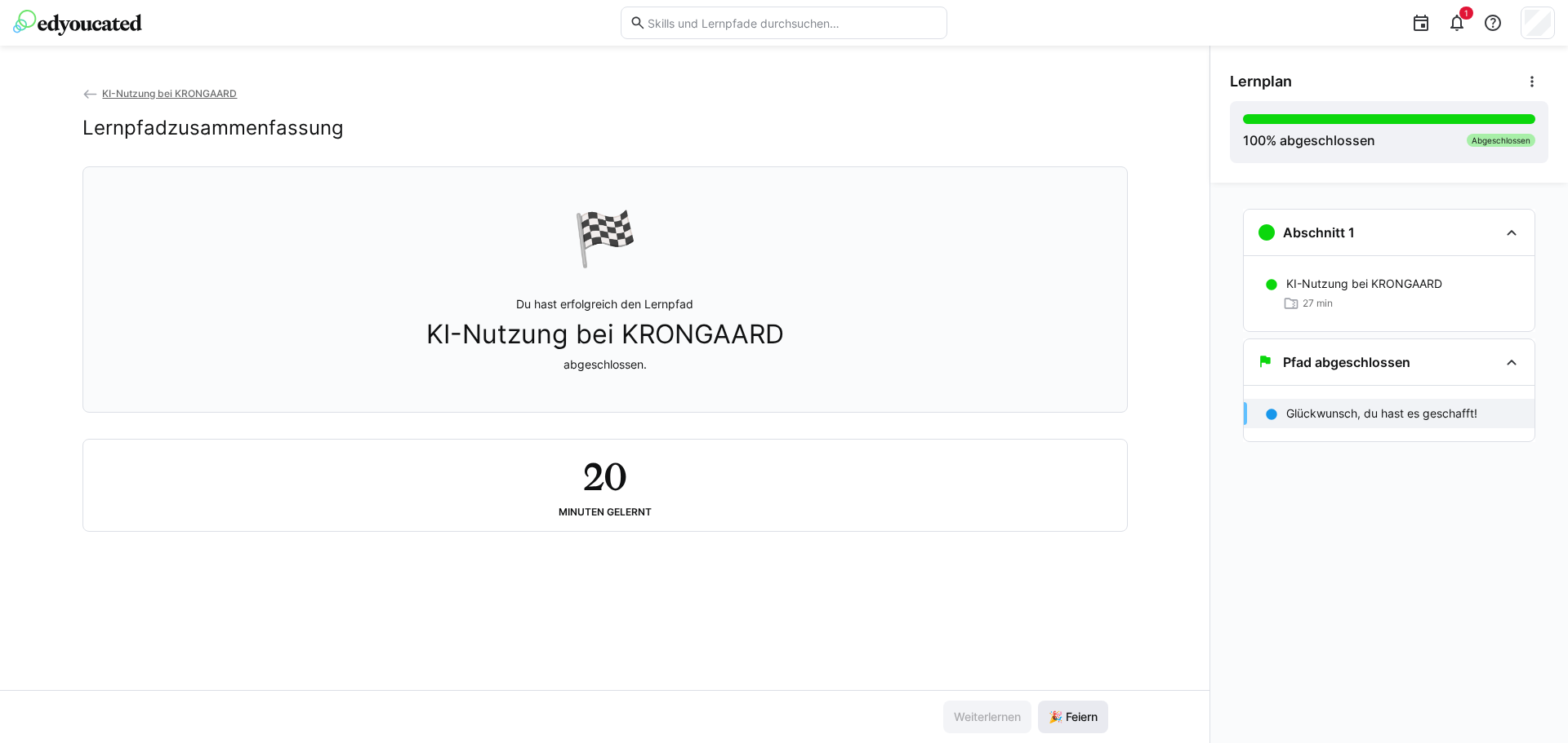
click at [1087, 721] on span "🎉 Feiern" at bounding box center [1072, 716] width 54 height 16
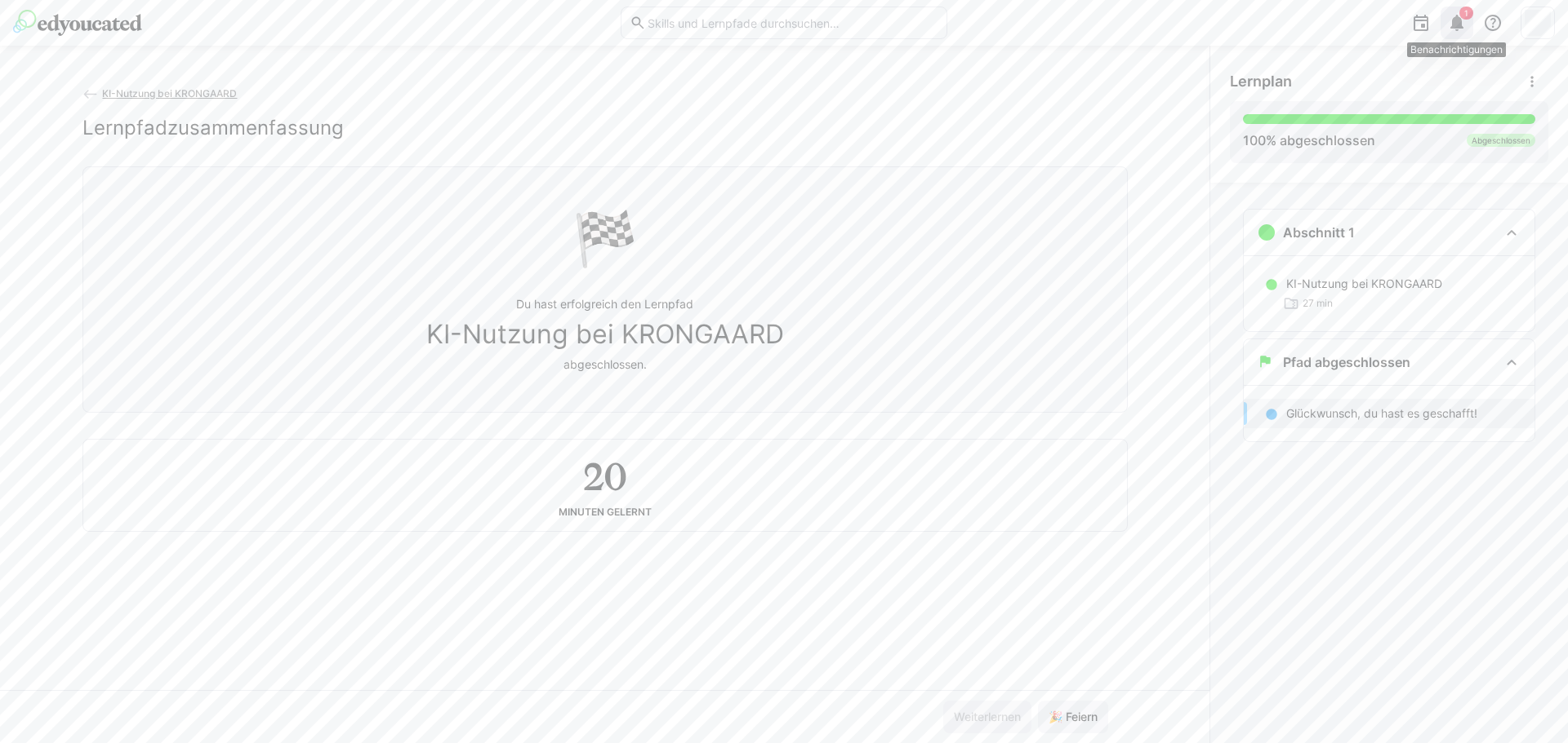
click at [1464, 14] on span "1" at bounding box center [1466, 13] width 4 height 10
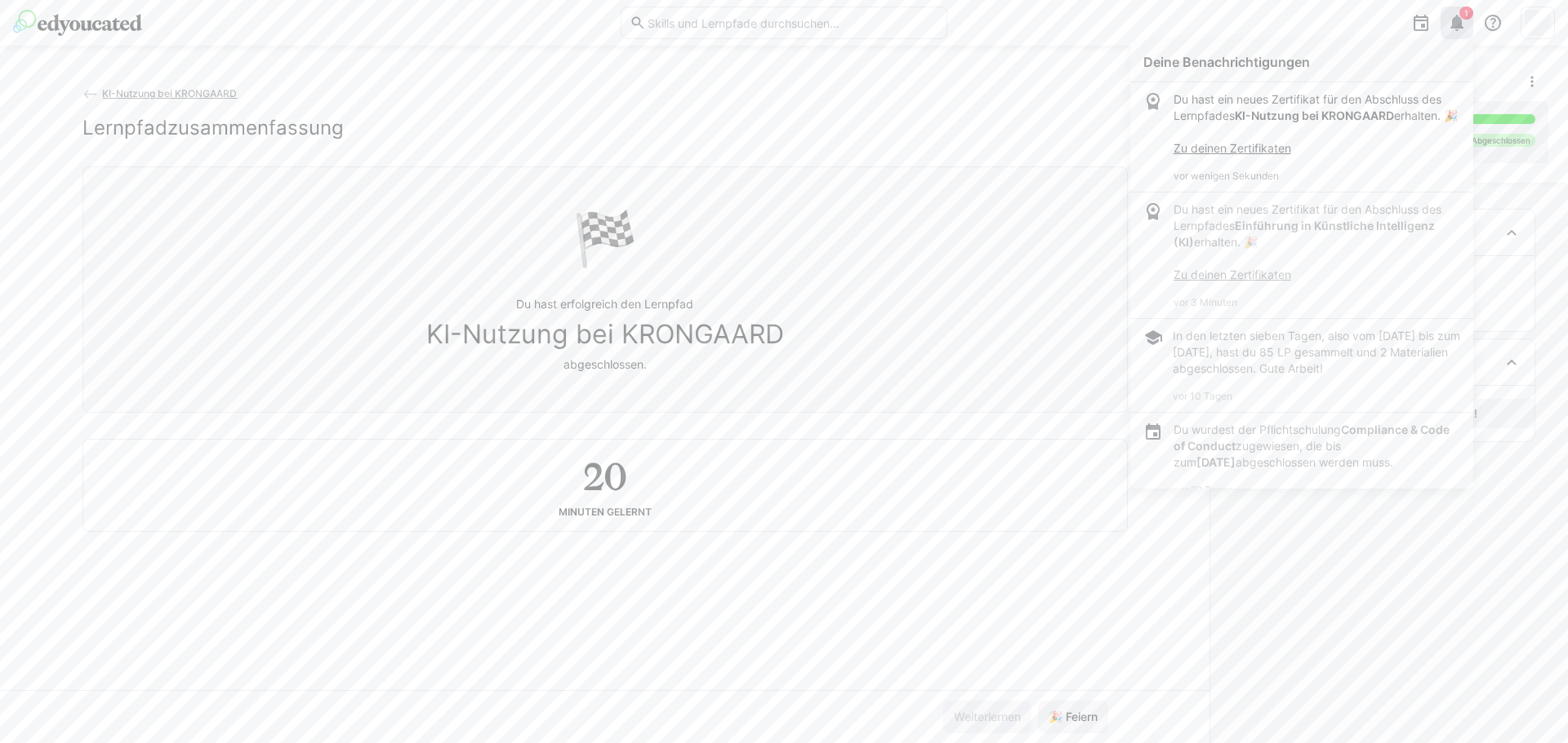
click at [1274, 155] on link "Zu deinen Zertifikaten" at bounding box center [1232, 148] width 117 height 14
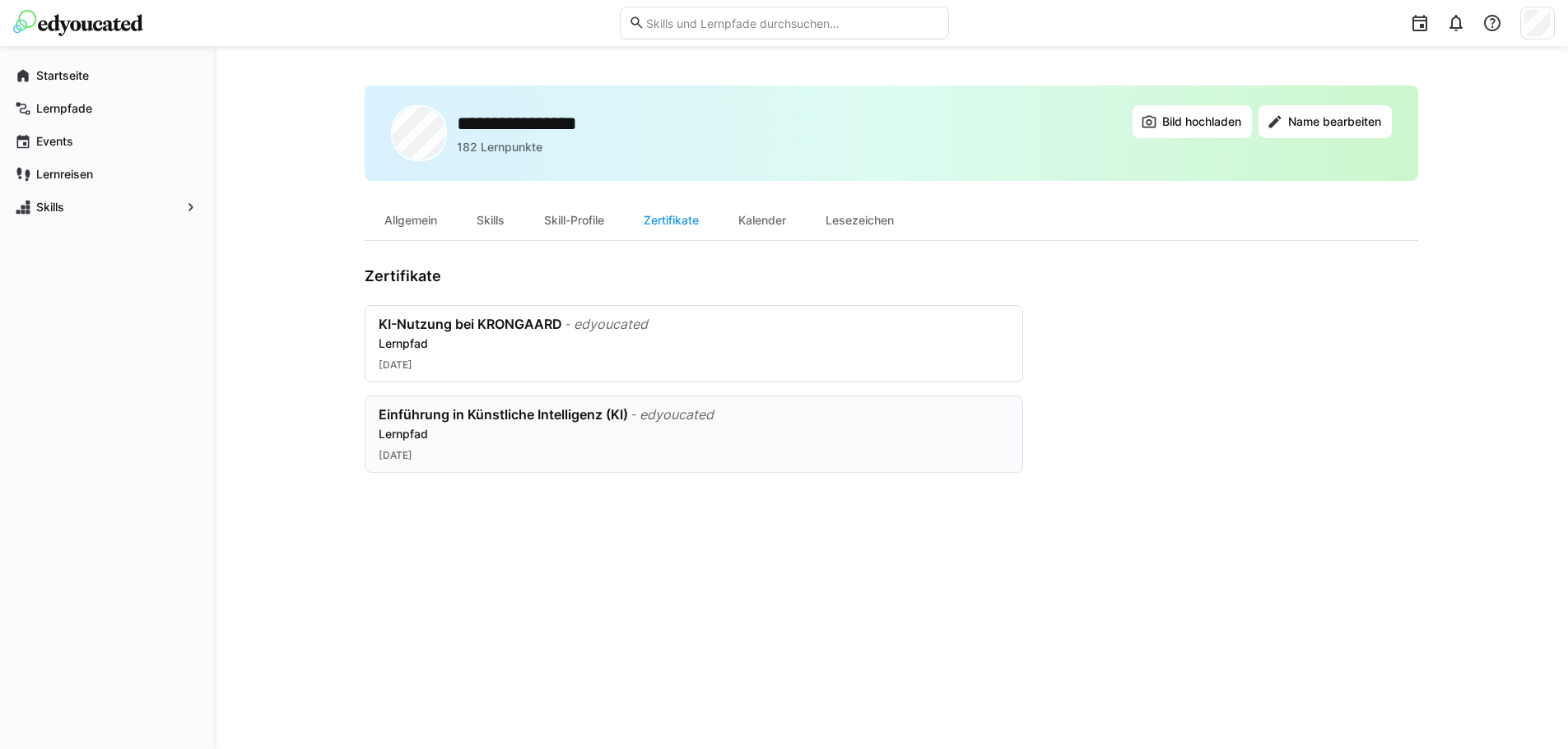
click at [651, 423] on div "Einführung in Künstliche Intelligenz (KI) - edyoucated Lernpfad" at bounding box center [694, 424] width 630 height 36
click at [105, 36] on img at bounding box center [78, 22] width 130 height 26
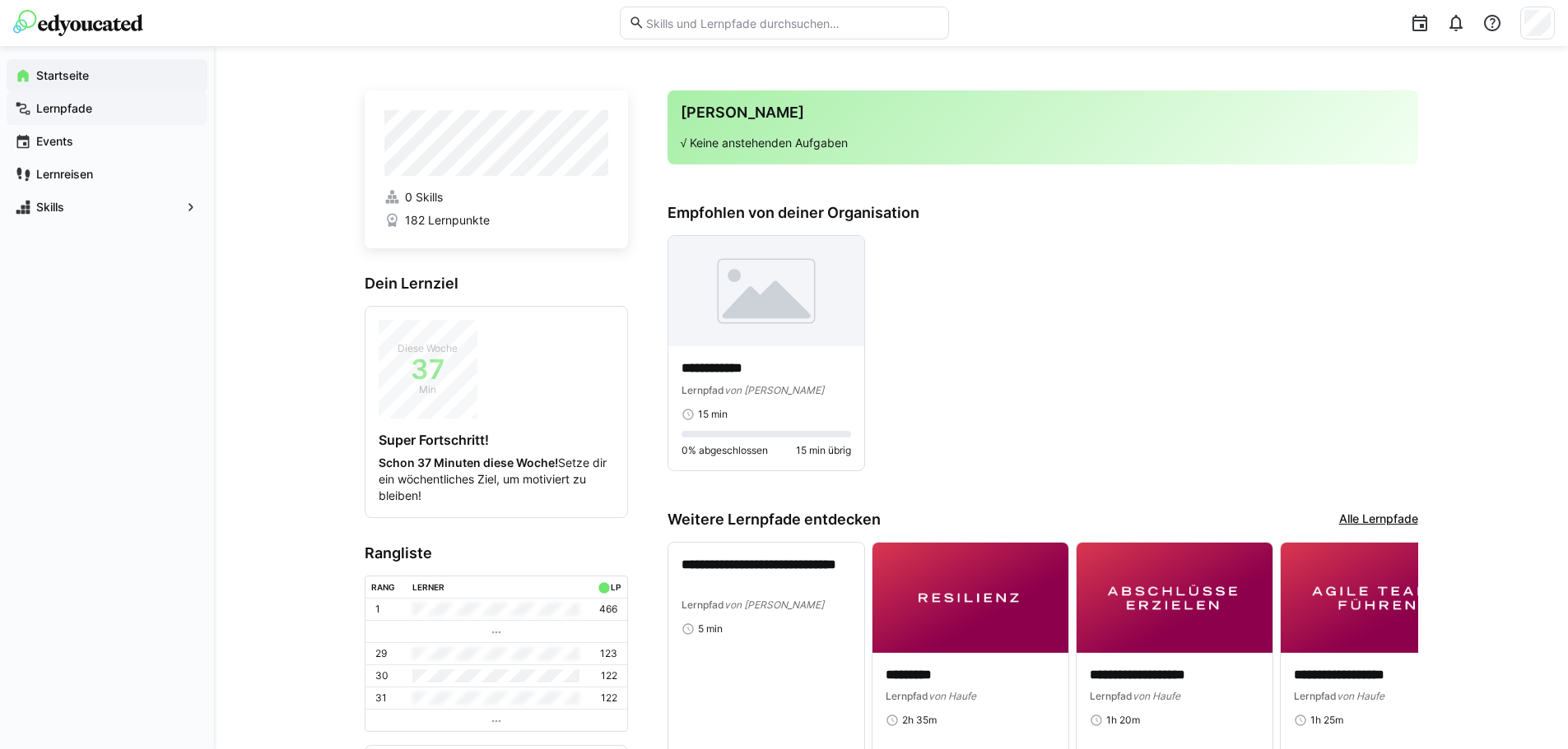
click at [0, 0] on app-navigation-label "Lernpfade" at bounding box center [0, 0] width 0 height 0
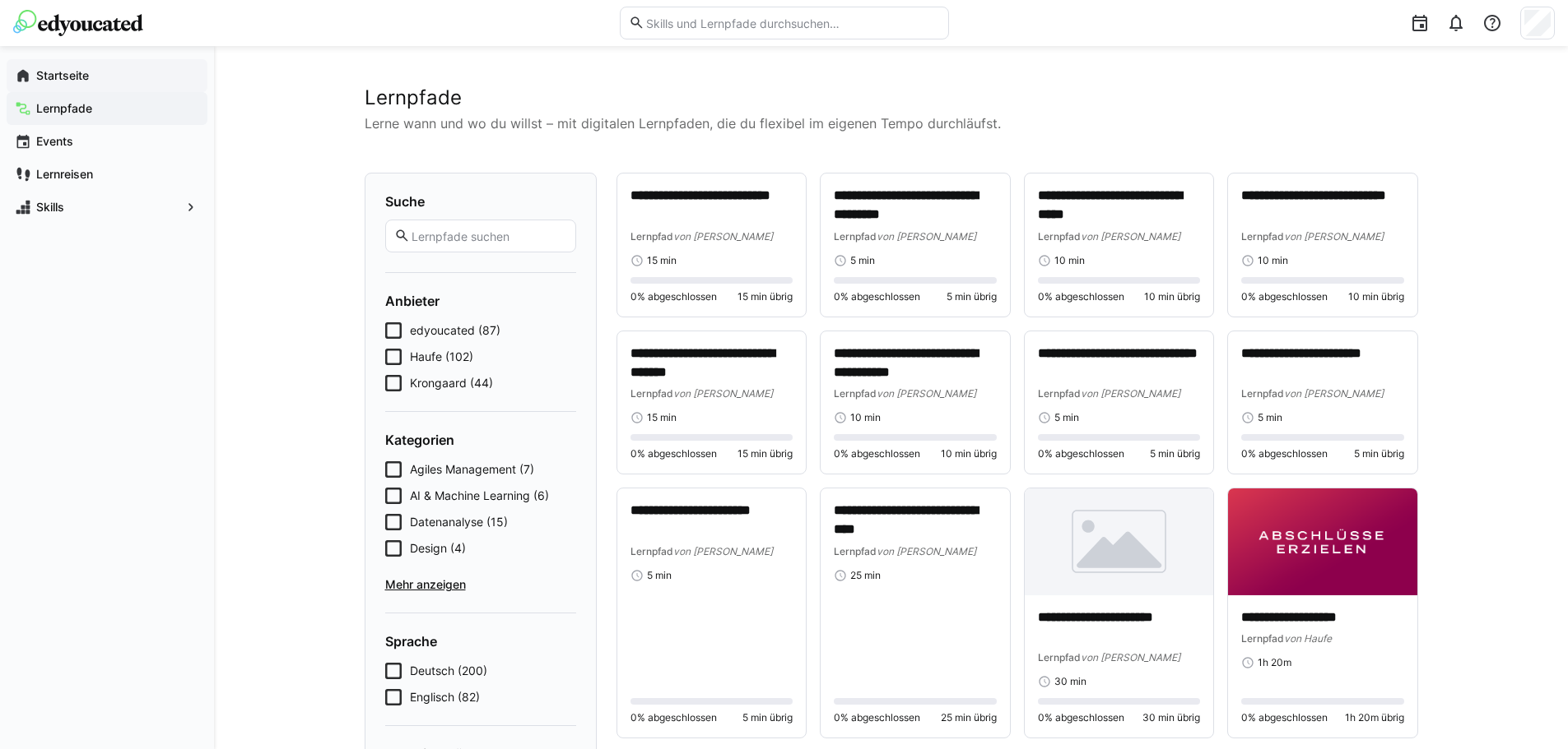
click at [0, 0] on app-navigation-label "Startseite" at bounding box center [0, 0] width 0 height 0
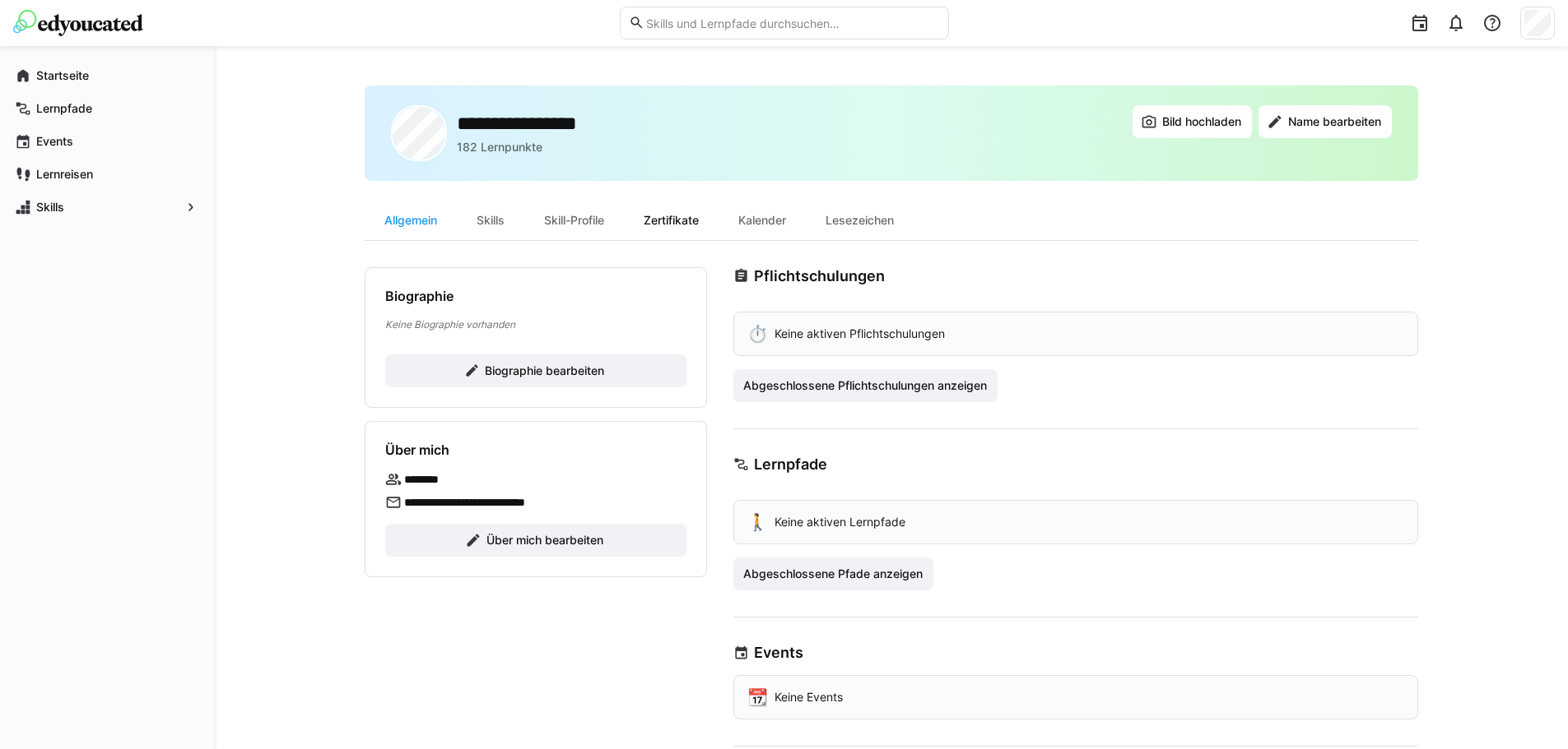
click at [698, 220] on div "Zertifikate" at bounding box center [671, 220] width 95 height 39
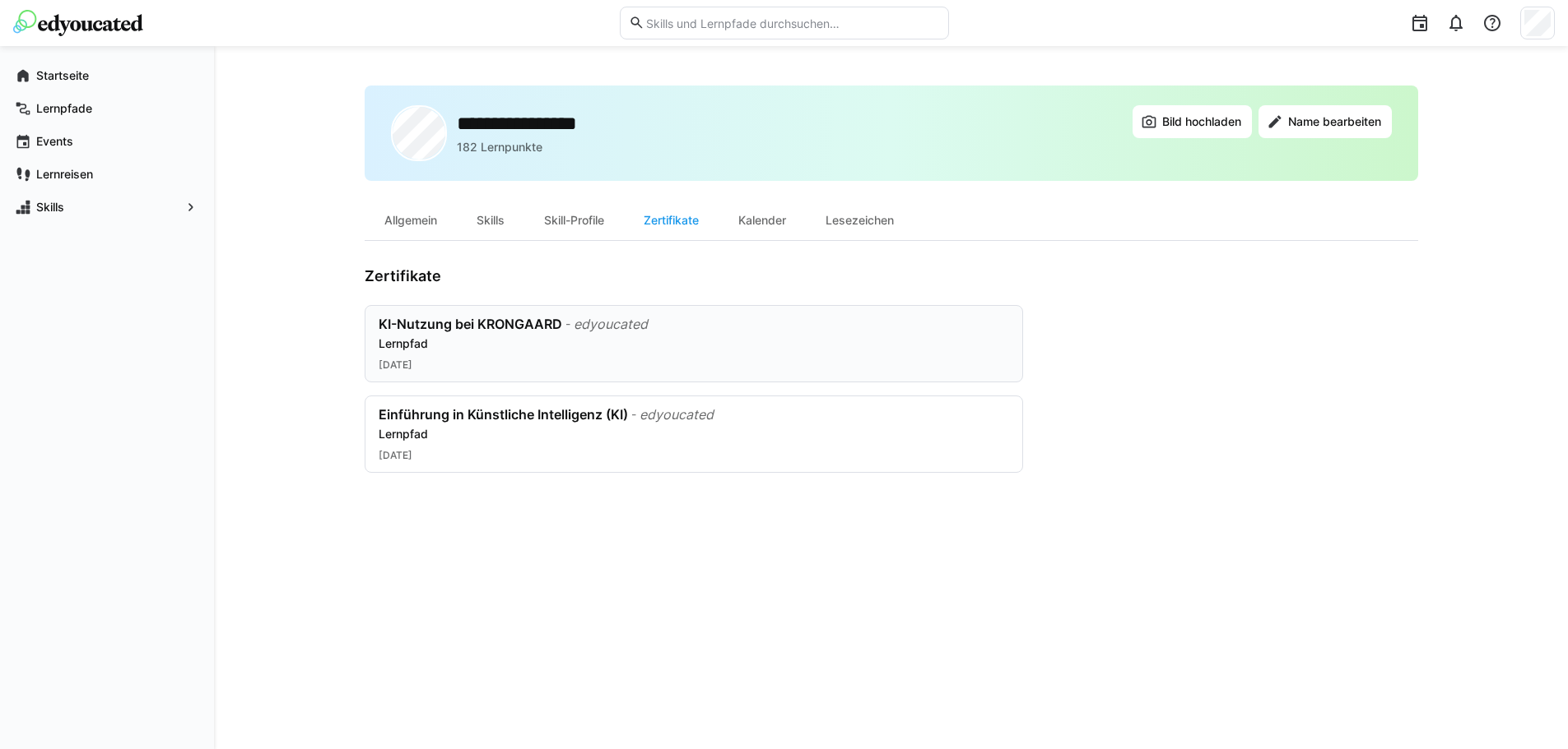
click at [585, 350] on div "Lernpfad" at bounding box center [694, 343] width 630 height 16
click at [433, 209] on div "Allgemein" at bounding box center [410, 220] width 92 height 39
